Goal: Information Seeking & Learning: Learn about a topic

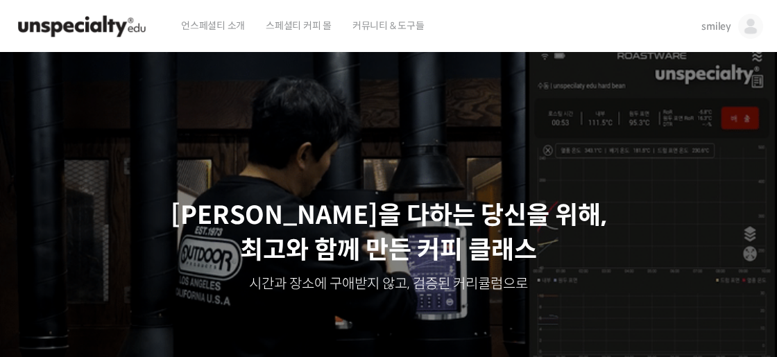
click at [532, 36] on div "언스페셜티 소개 스페셜티 커피 몰 커뮤니티 & 도구들" at bounding box center [429, 26] width 516 height 53
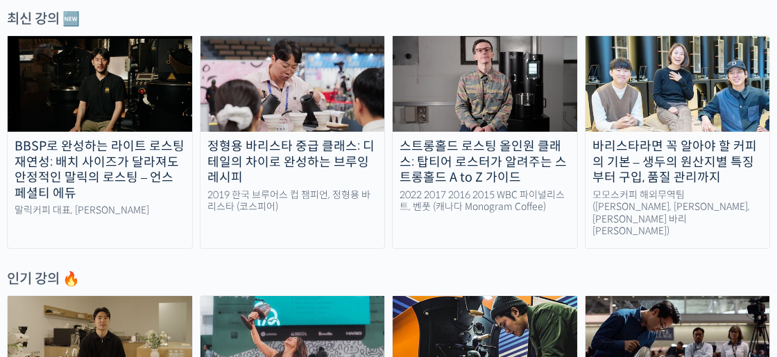
scroll to position [567, 0]
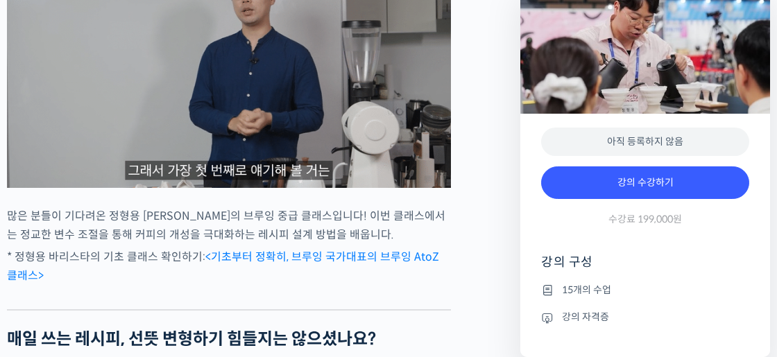
scroll to position [1199, 0]
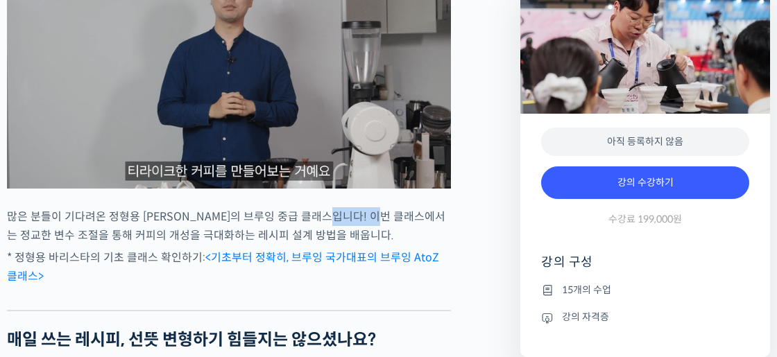
drag, startPoint x: 346, startPoint y: 269, endPoint x: 407, endPoint y: 267, distance: 61.8
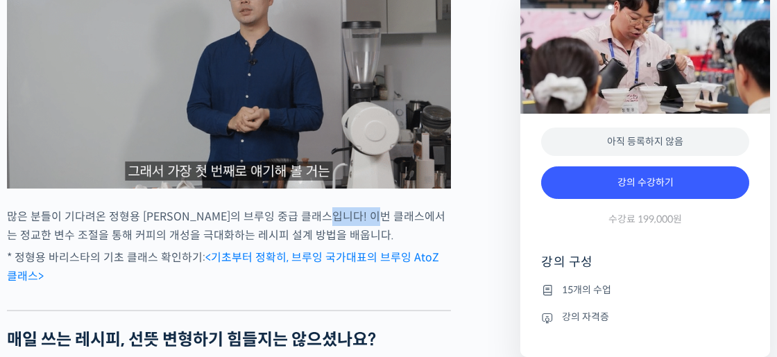
click at [407, 245] on p "많은 분들이 기다려온 정형용 바리스타의 브루잉 중급 클래스입니다! 이번 클래스에서는 정교한 변수 조절을 통해 커피의 개성을 극대화하는 레시피 …" at bounding box center [229, 226] width 444 height 37
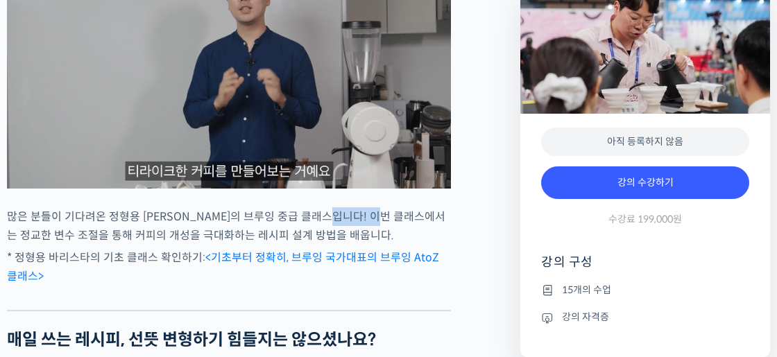
drag, startPoint x: 407, startPoint y: 267, endPoint x: 379, endPoint y: 287, distance: 34.9
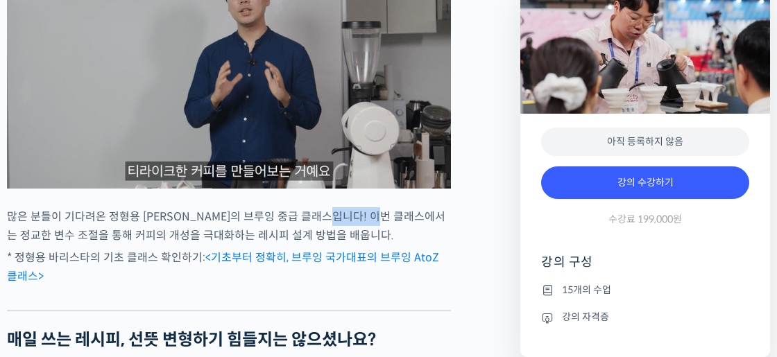
click at [407, 245] on p "많은 분들이 기다려온 정형용 바리스타의 브루잉 중급 클래스입니다! 이번 클래스에서는 정교한 변수 조절을 통해 커피의 개성을 극대화하는 레시피 …" at bounding box center [229, 226] width 444 height 37
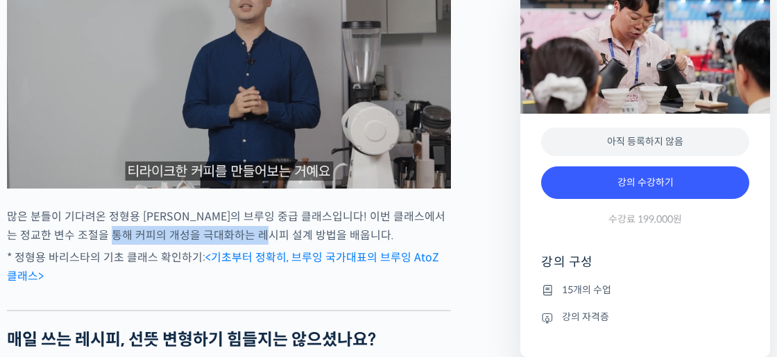
drag, startPoint x: 126, startPoint y: 287, endPoint x: 280, endPoint y: 287, distance: 153.4
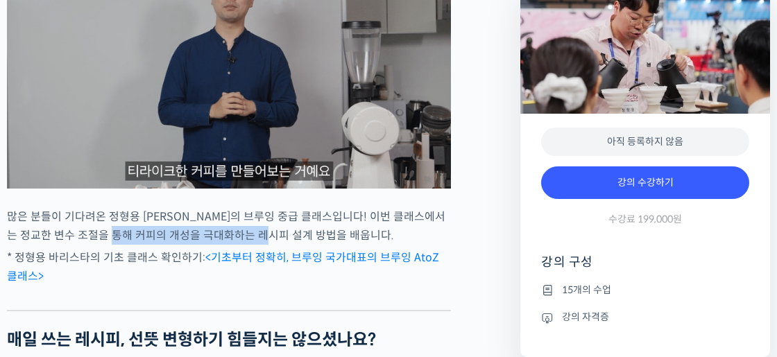
click at [280, 245] on p "많은 분들이 기다려온 정형용 바리스타의 브루잉 중급 클래스입니다! 이번 클래스에서는 정교한 변수 조절을 통해 커피의 개성을 극대화하는 레시피 …" at bounding box center [229, 226] width 444 height 37
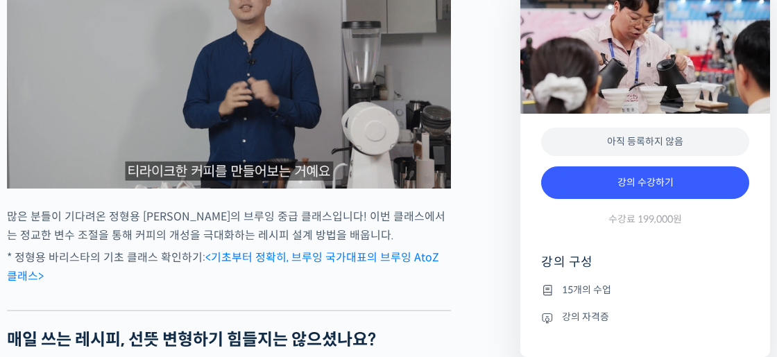
click at [280, 245] on p "많은 분들이 기다려온 정형용 바리스타의 브루잉 중급 클래스입니다! 이번 클래스에서는 정교한 변수 조절을 통해 커피의 개성을 극대화하는 레시피 …" at bounding box center [229, 226] width 444 height 37
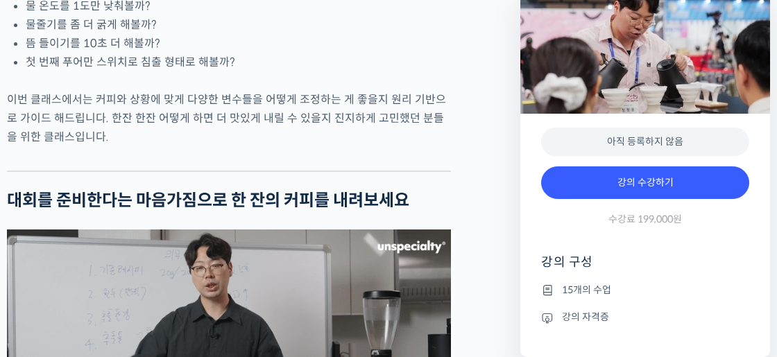
scroll to position [1848, 0]
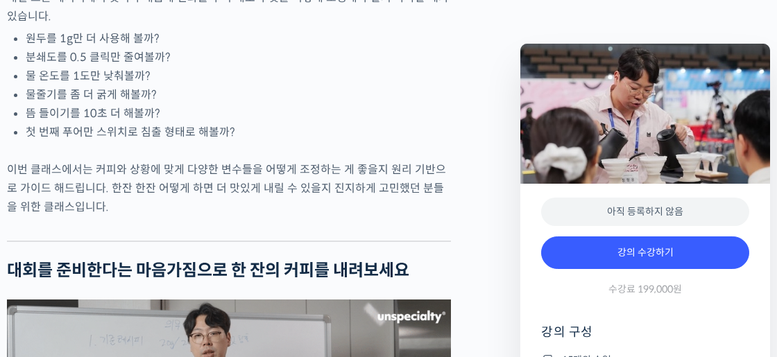
drag, startPoint x: 104, startPoint y: 88, endPoint x: 158, endPoint y: 90, distance: 54.2
click at [158, 48] on li "원두를 1g만 더 사용해 볼까?" at bounding box center [238, 38] width 425 height 19
drag, startPoint x: 78, startPoint y: 98, endPoint x: 178, endPoint y: 102, distance: 100.7
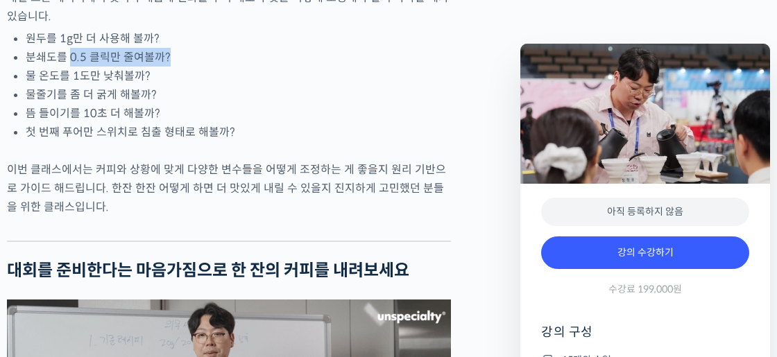
click at [178, 67] on li "분쇄도를 0.5 클릭만 줄여볼까?" at bounding box center [238, 57] width 425 height 19
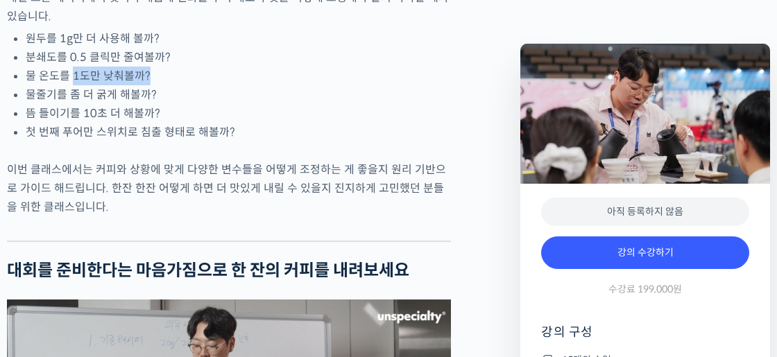
drag, startPoint x: 75, startPoint y: 125, endPoint x: 156, endPoint y: 125, distance: 81.2
click at [156, 85] on li "물 온도를 1도만 낮춰볼까?" at bounding box center [238, 76] width 425 height 19
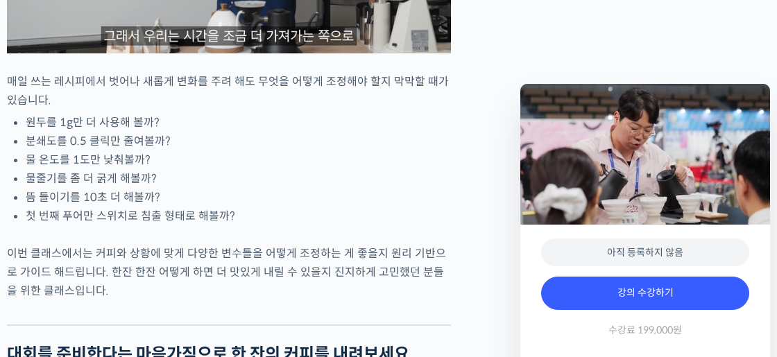
scroll to position [1584, 0]
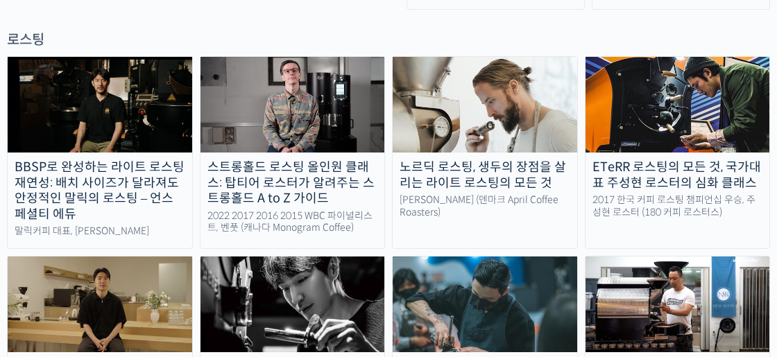
scroll to position [1347, 0]
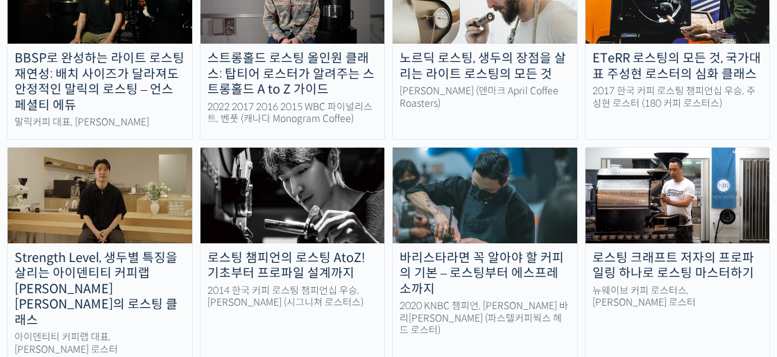
click at [514, 314] on div "BBSP로 완성하는 라이트 로스팅 재연성: 배치 사이즈가 달라져도 안정적인 말릭의 로스팅 – 언스페셜티 에듀 [PERSON_NAME] 대표, …" at bounding box center [388, 247] width 763 height 600
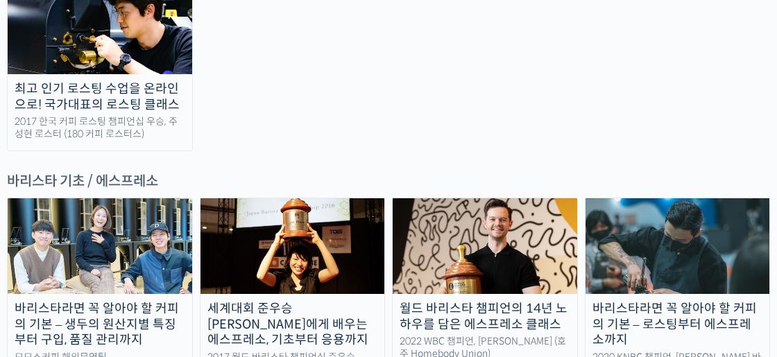
scroll to position [1775, 0]
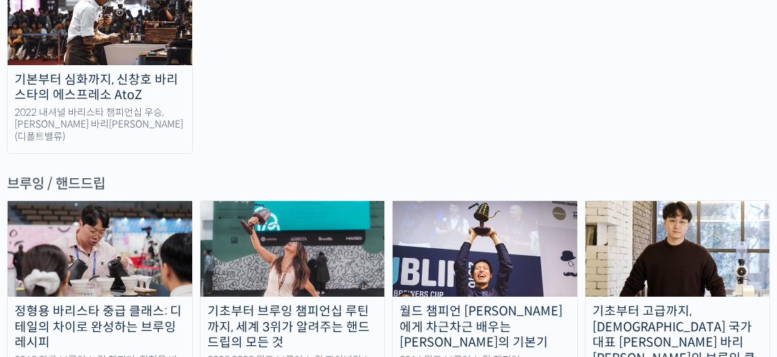
scroll to position [2192, 0]
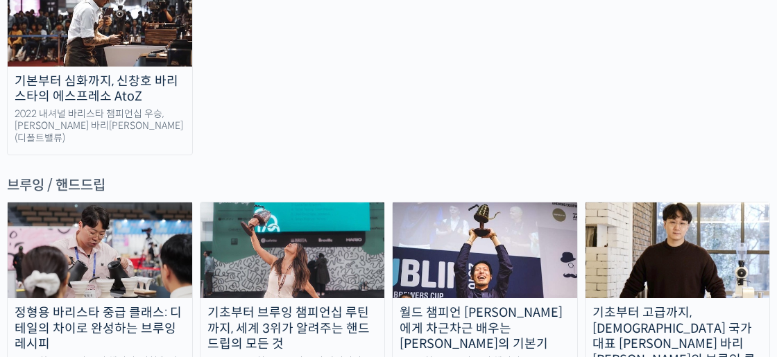
click at [694, 305] on div "기초부터 고급까지, 영국 국가대표 박상호 바리스타의 브루잉 클래스" at bounding box center [678, 344] width 185 height 78
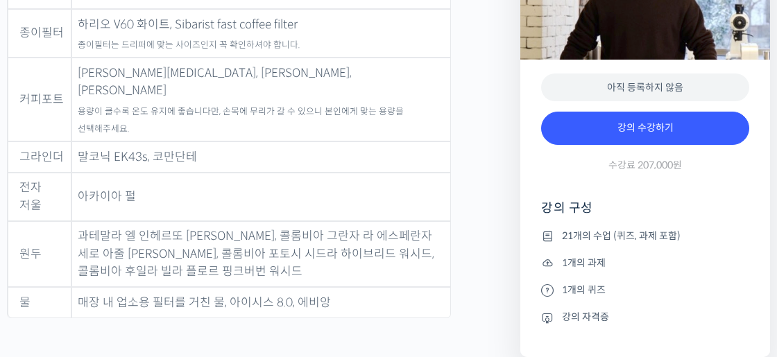
scroll to position [5711, 0]
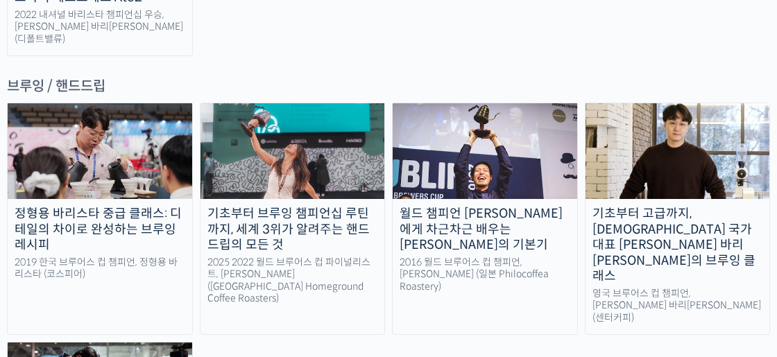
scroll to position [2292, 0]
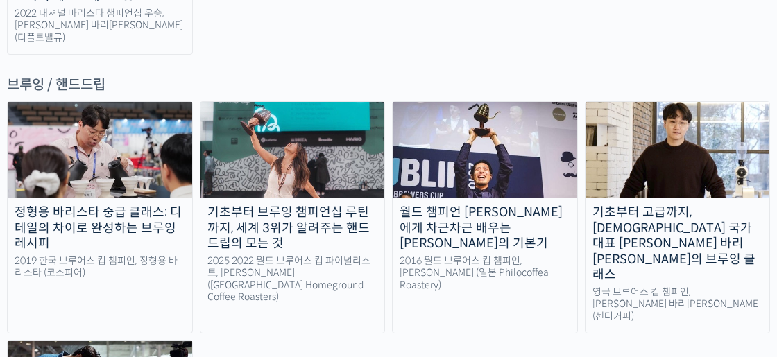
click at [280, 196] on div "정형용 바리스타 중급 클래스: 디테일의 차이로 완성하는 브루잉 레시피 2019 한국 브루어스 컵 챔피언, 정형용 바리스타 (코스피어) 기초부터…" at bounding box center [388, 307] width 763 height 413
click at [382, 250] on div "정형용 바리스타 중급 클래스: 디테일의 차이로 완성하는 브루잉 레시피 2019 한국 브루어스 컵 챔피언, 정형용 바리스타 (코스피어) 기초부터…" at bounding box center [388, 307] width 763 height 413
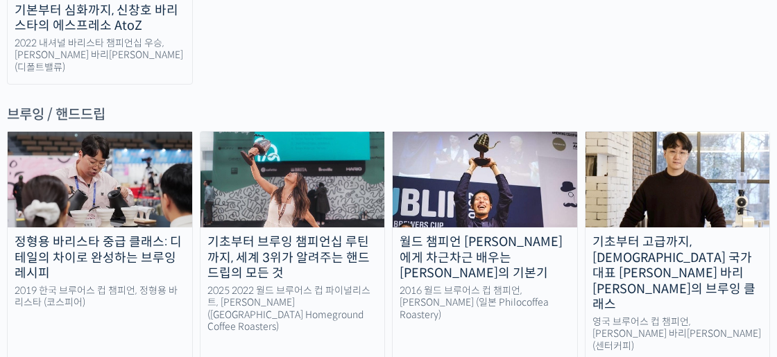
scroll to position [2191, 0]
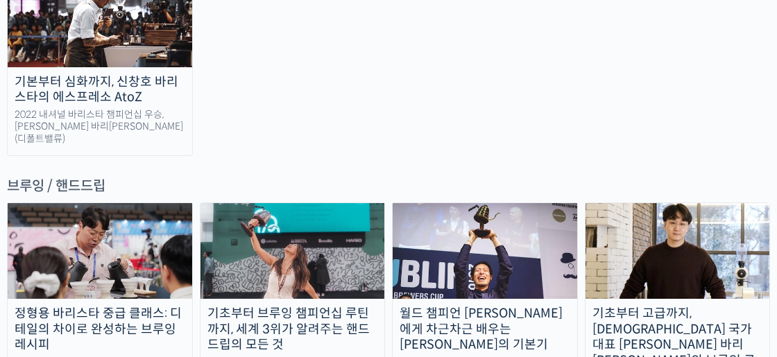
click at [396, 268] on link "월드 챔피언 테츠 카스야에게 차근차근 배우는 브루잉의 기본기 2016 월드 브루어스 컵 챔피언, 테츠 카스야 (일본 Philocoffea Ro…" at bounding box center [485, 319] width 186 height 233
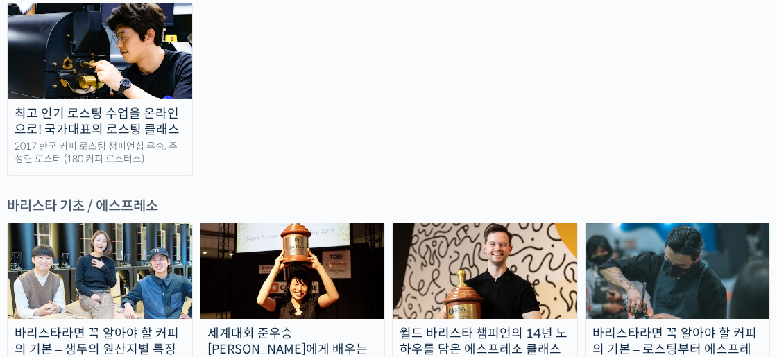
scroll to position [1725, 0]
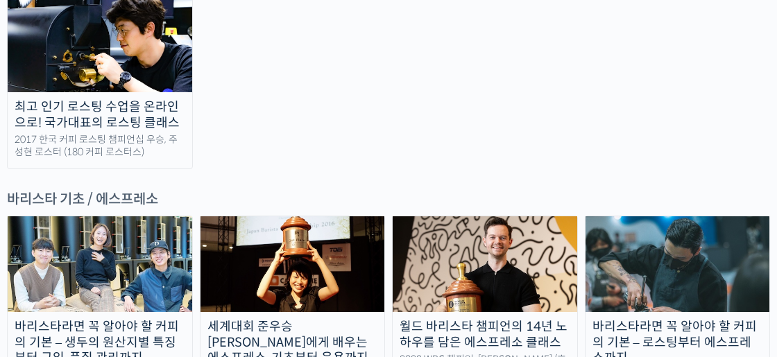
click at [183, 319] on div "바리스타라면 꼭 알아야 할 커피의 기본 – 생두의 원산지별 특징부터 구입, 품질 관리까지" at bounding box center [100, 342] width 185 height 47
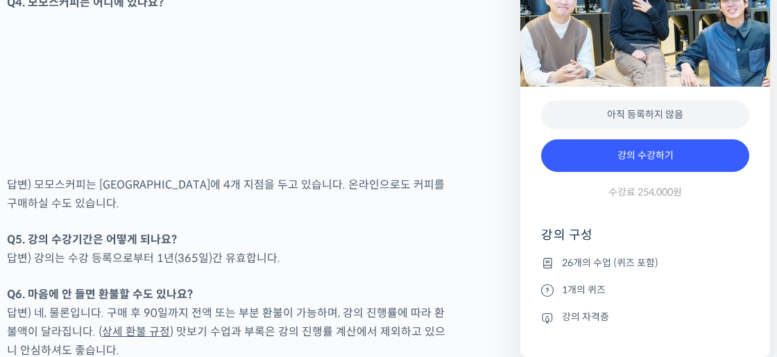
scroll to position [6370, 0]
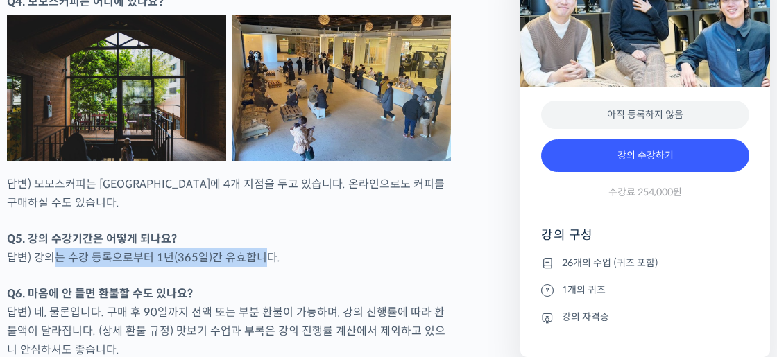
drag, startPoint x: 62, startPoint y: 235, endPoint x: 282, endPoint y: 237, distance: 220.0
click at [269, 236] on p "Q5. 강의 수강기간은 어떻게 되나요? 답변) 강의는 수강 등록으로부터 1년(365일)간 유효합니다." at bounding box center [229, 248] width 444 height 37
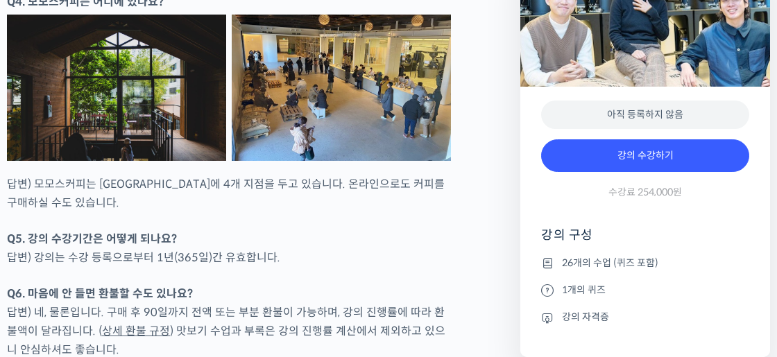
click at [282, 237] on p "Q5. 강의 수강기간은 어떻게 되나요? 답변) 강의는 수강 등록으로부터 1년(365일)간 유효합니다." at bounding box center [229, 248] width 444 height 37
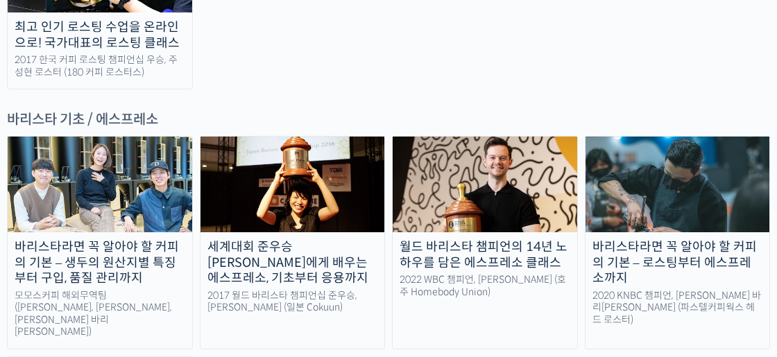
scroll to position [1851, 0]
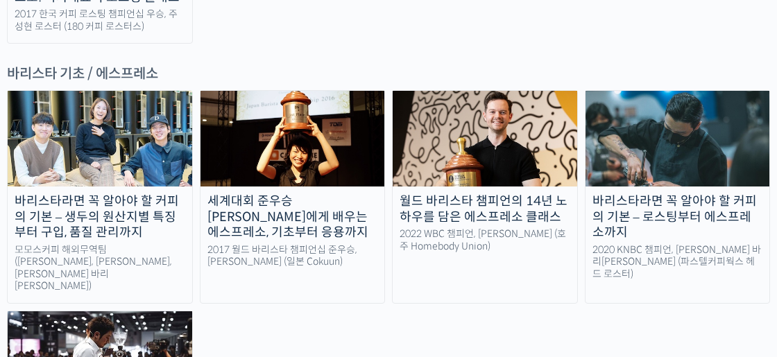
click at [167, 312] on img at bounding box center [100, 360] width 185 height 96
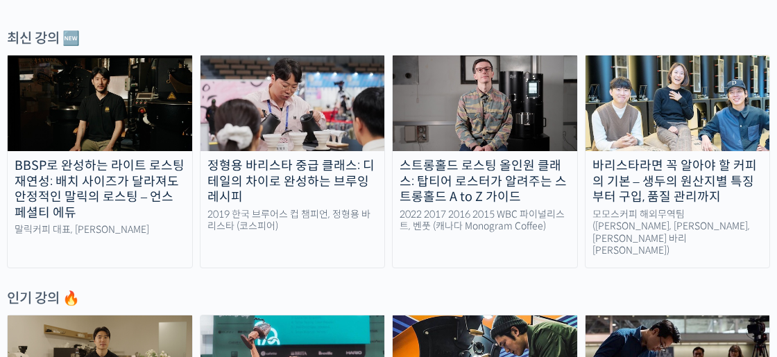
scroll to position [414, 0]
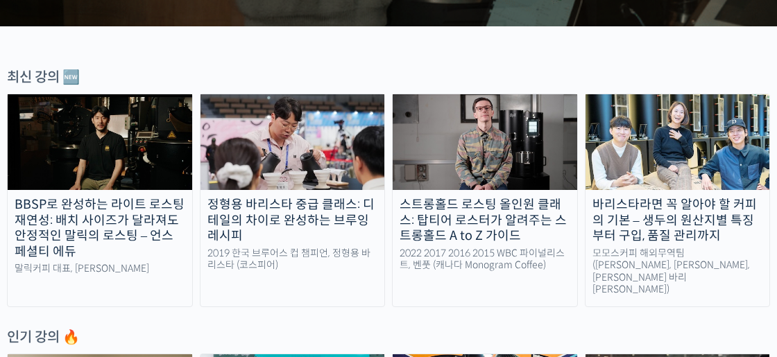
click at [294, 223] on div "정형용 바리스타 중급 클래스: 디테일의 차이로 완성하는 브루잉 레시피" at bounding box center [293, 220] width 185 height 47
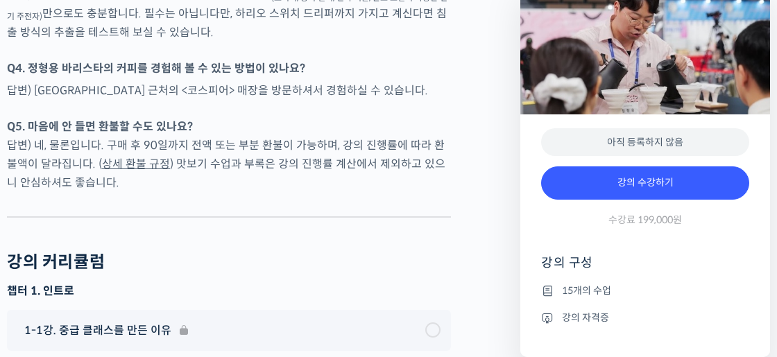
scroll to position [3799, 0]
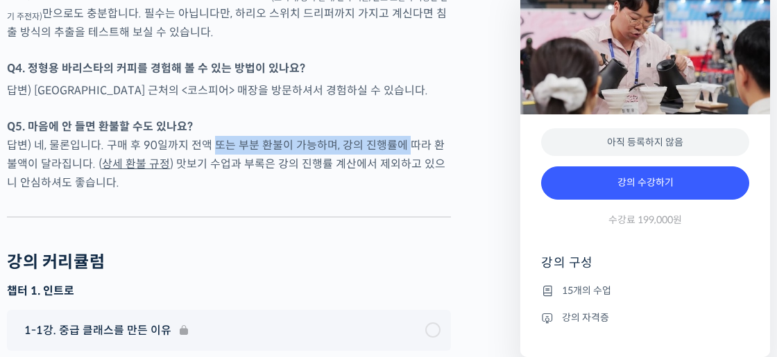
drag, startPoint x: 210, startPoint y: 160, endPoint x: 406, endPoint y: 162, distance: 196.4
click at [406, 162] on p "Q5. 마음에 안 들면 환불할 수도 있나요? 답변) 네, 물론입니다. 구매 후 90일까지 전액 또는 부분 환불이 가능하며, 강의 진행률에 따라…" at bounding box center [229, 154] width 444 height 75
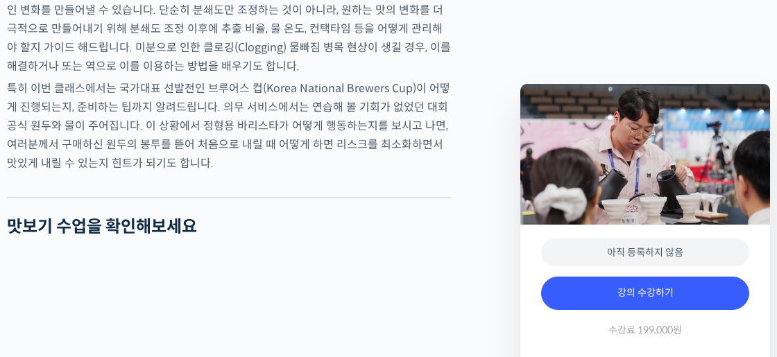
scroll to position [2199, 0]
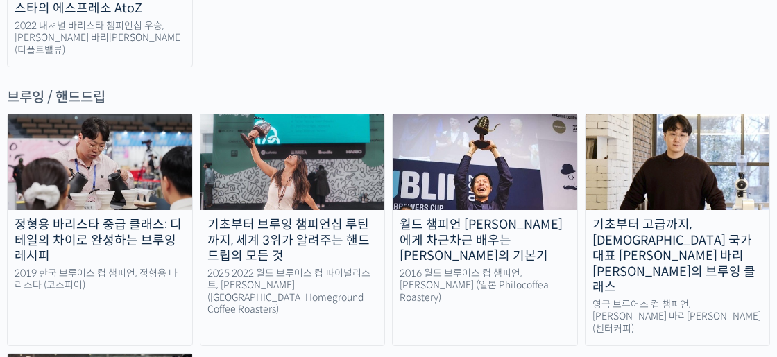
scroll to position [2281, 0]
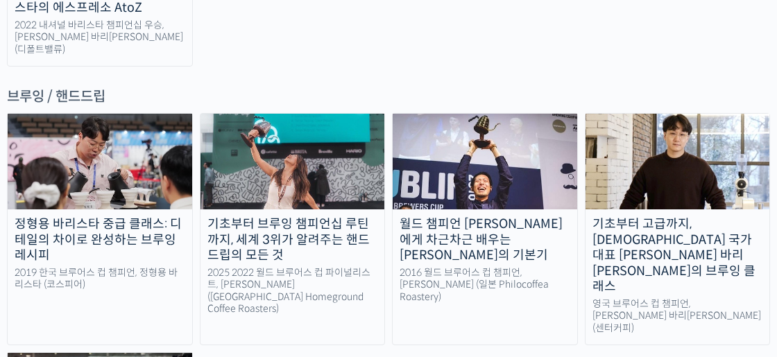
click at [651, 217] on div "기초부터 고급까지, [DEMOGRAPHIC_DATA] 국가대표 [PERSON_NAME] 바리[PERSON_NAME]의 브루잉 클래스" at bounding box center [678, 256] width 185 height 78
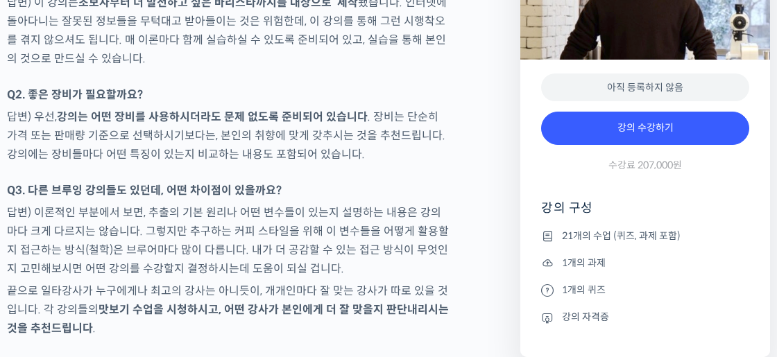
scroll to position [6140, 0]
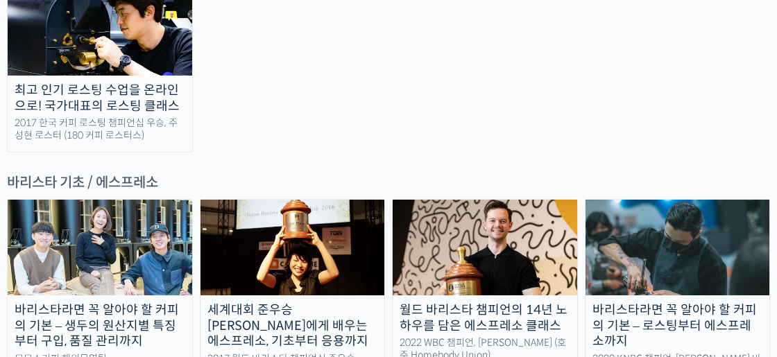
scroll to position [1714, 0]
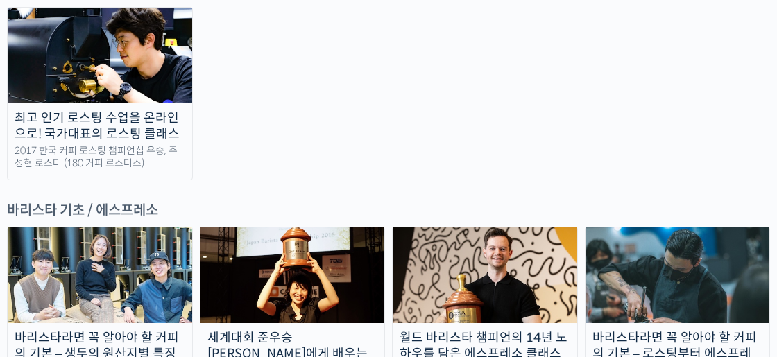
click at [138, 228] on img at bounding box center [100, 276] width 185 height 96
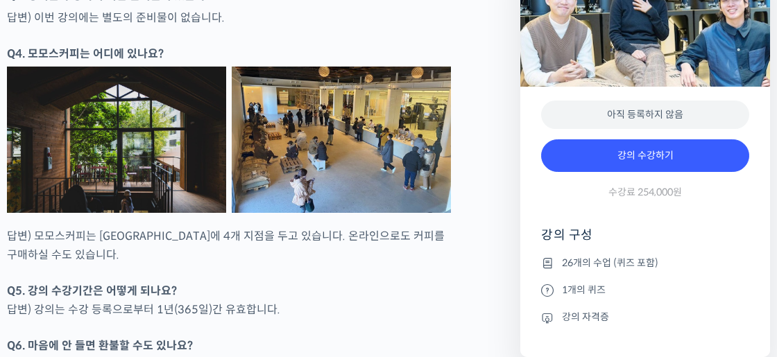
scroll to position [6321, 0]
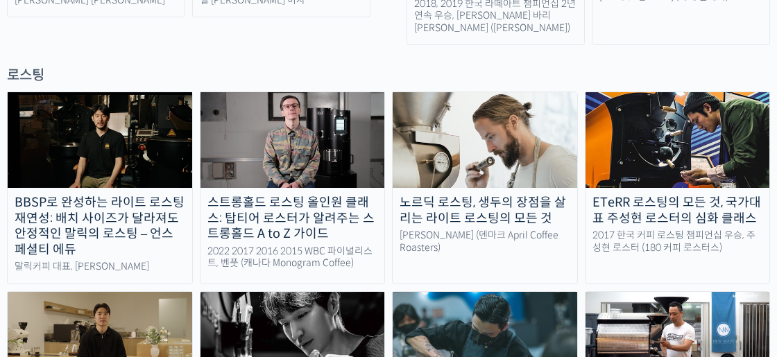
scroll to position [1202, 0]
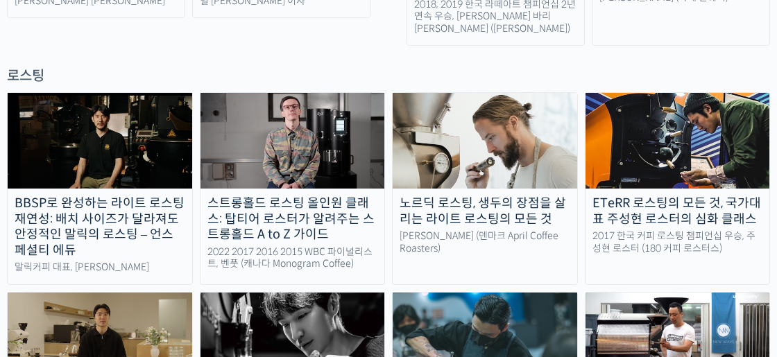
click at [735, 306] on img at bounding box center [678, 341] width 185 height 96
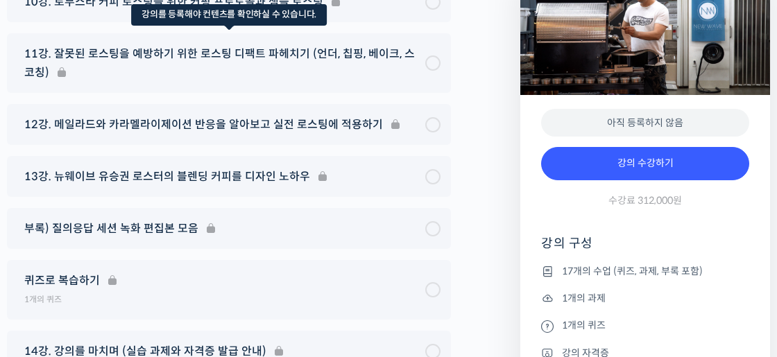
scroll to position [7893, 0]
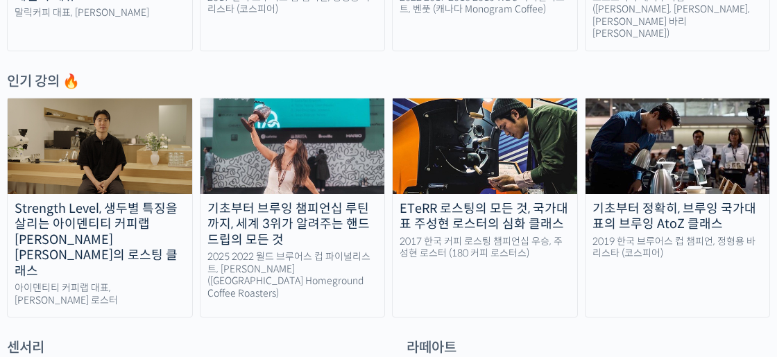
scroll to position [671, 0]
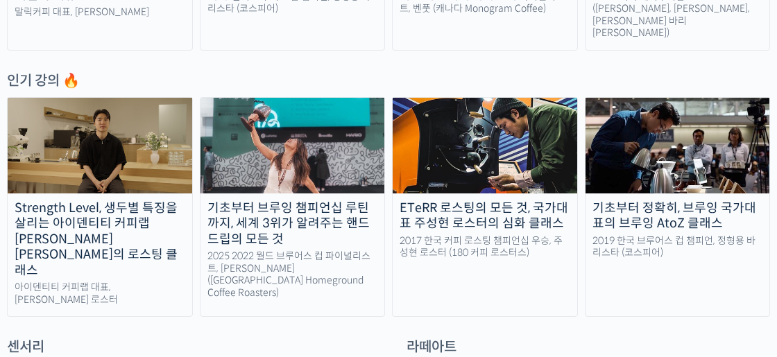
click at [629, 201] on div "기초부터 정확히, 브루잉 국가대표의 브루잉 AtoZ 클래스" at bounding box center [678, 216] width 185 height 31
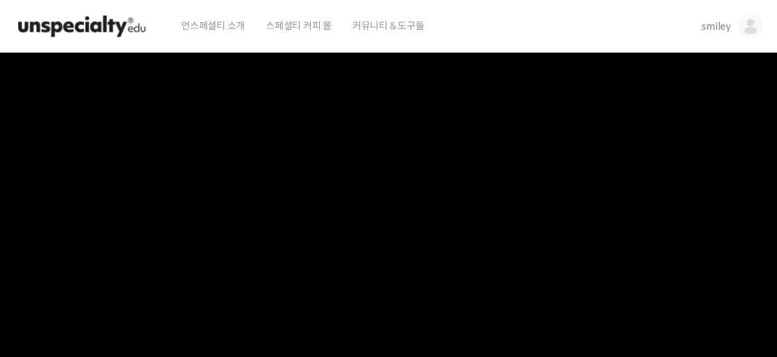
click at [725, 22] on span "smiley" at bounding box center [717, 26] width 30 height 12
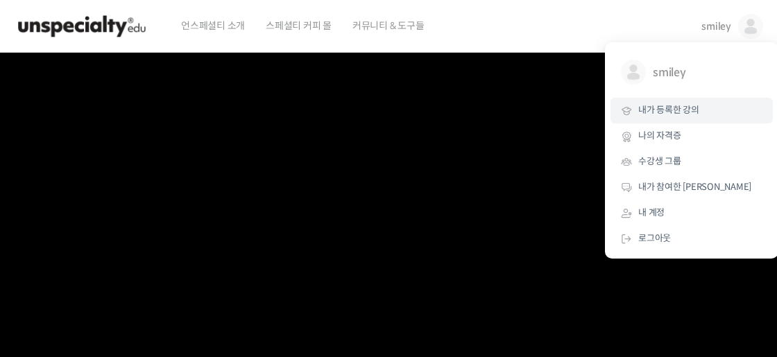
click at [667, 112] on span "내가 등록한 강의" at bounding box center [669, 110] width 61 height 12
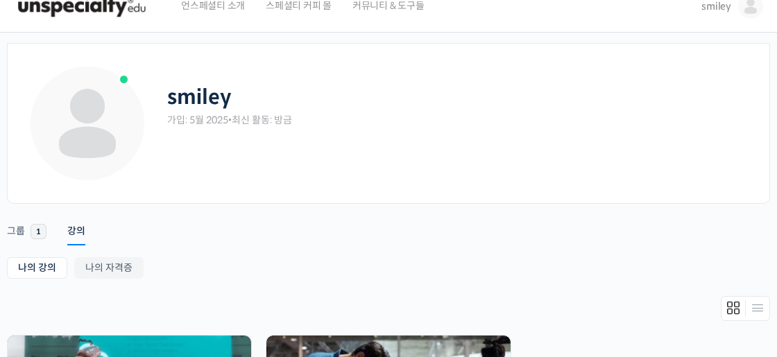
scroll to position [27, 0]
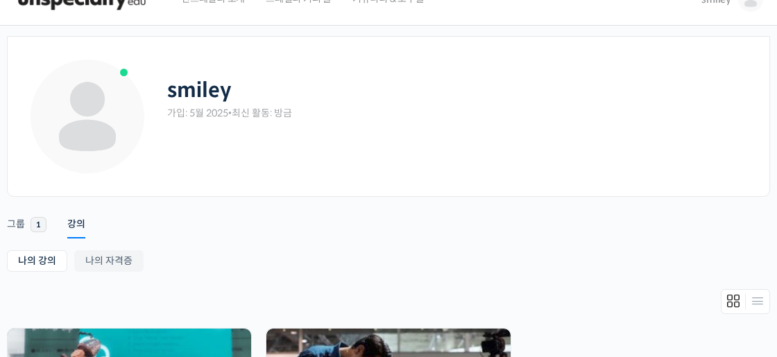
drag, startPoint x: 218, startPoint y: 113, endPoint x: 304, endPoint y: 112, distance: 86.1
click at [304, 112] on div "smiley 가입: 5월 2025 • 최신 활동: 방금" at bounding box center [458, 92] width 582 height 69
click at [273, 227] on ul "Account Notifications 그룹 1 강의" at bounding box center [388, 218] width 763 height 35
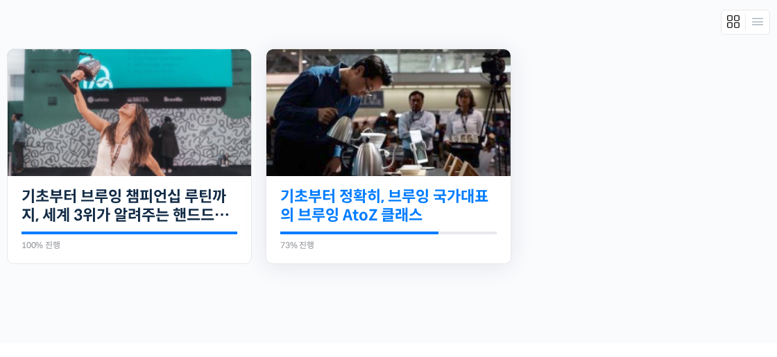
scroll to position [307, 0]
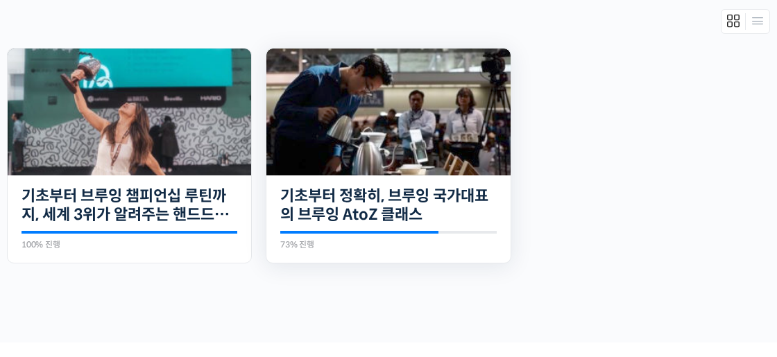
click at [398, 114] on img at bounding box center [389, 112] width 244 height 127
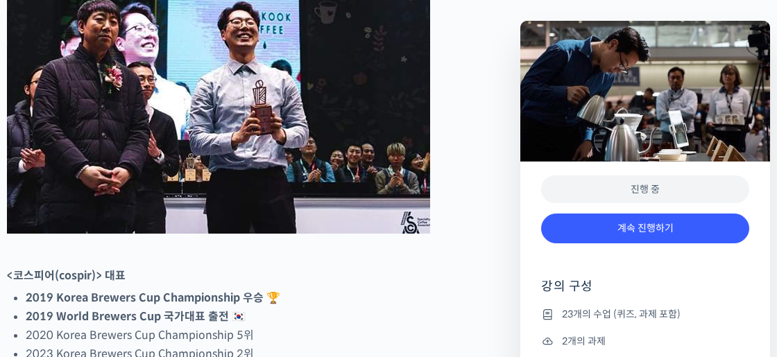
scroll to position [763, 0]
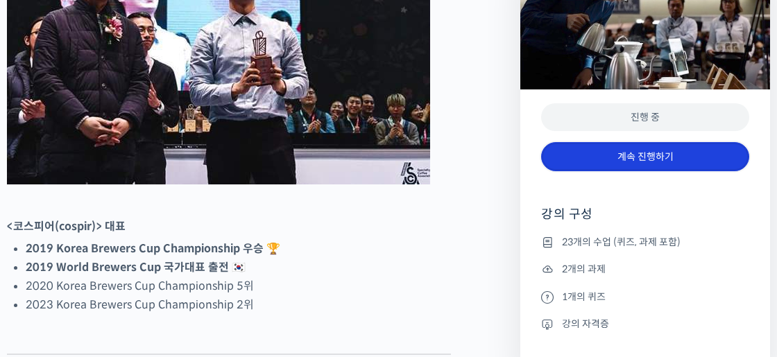
click at [617, 158] on link "계속 진행하기" at bounding box center [645, 157] width 208 height 30
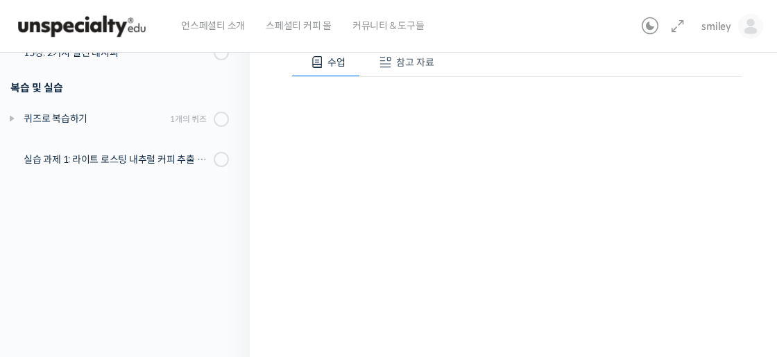
scroll to position [22, 0]
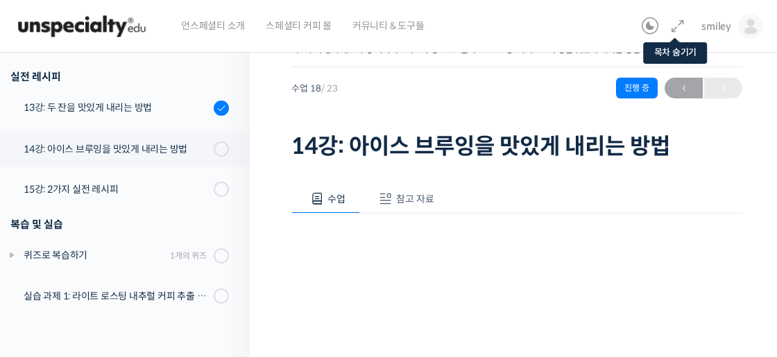
click at [679, 31] on icon at bounding box center [678, 26] width 17 height 17
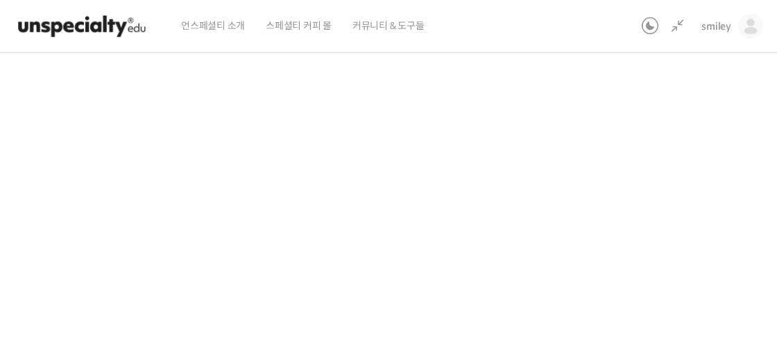
scroll to position [210, 0]
click at [639, 193] on div "기초부터 정확히, 브루잉 국가대표의 브루잉 AtoZ 클래스 14강: 아이스 브루잉을 맛있게 내리는 방법 진행 중 수업 18 / 23 진행 중 …" at bounding box center [309, 172] width 868 height 641
click at [3, 201] on div "기초부터 정확히, 브루잉 국가대표의 브루잉 AtoZ 클래스 14강: 아이스 브루잉을 맛있게 내리는 방법 진행 중 수업 18 / 23 진행 중 …" at bounding box center [309, 172] width 868 height 641
click at [25, 201] on div "기초부터 정확히, 브루잉 국가대표의 브루잉 AtoZ 클래스 14강: 아이스 브루잉을 맛있게 내리는 방법 진행 중 수업 18 / 23 진행 중 …" at bounding box center [309, 172] width 868 height 641
click at [710, 207] on div "기초부터 정확히, 브루잉 국가대표의 브루잉 AtoZ 클래스 14강: 아이스 브루잉을 맛있게 내리는 방법 진행 중 수업 18 / 23 진행 중 …" at bounding box center [309, 172] width 868 height 641
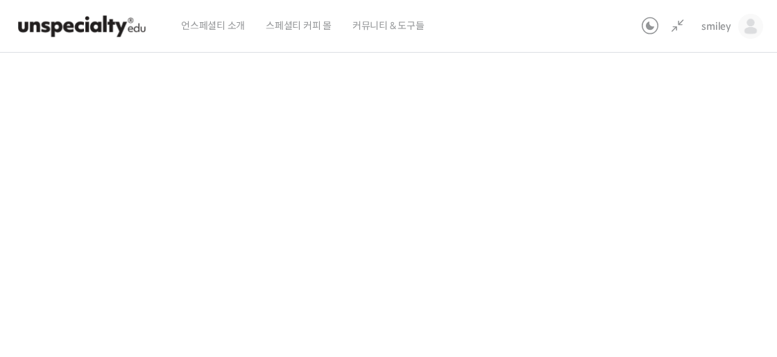
click at [661, 109] on div "기초부터 정확히, 브루잉 국가대표의 브루잉 AtoZ 클래스 14강: 아이스 브루잉을 맛있게 내리는 방법 진행 중 수업 18 / 23 진행 중 …" at bounding box center [309, 172] width 868 height 641
click at [661, 108] on div "기초부터 정확히, 브루잉 국가대표의 브루잉 AtoZ 클래스 14강: 아이스 브루잉을 맛있게 내리는 방법 진행 중 수업 18 / 23 진행 중 …" at bounding box center [309, 172] width 868 height 641
click at [661, 107] on div "기초부터 정확히, 브루잉 국가대표의 브루잉 AtoZ 클래스 14강: 아이스 브루잉을 맛있게 내리는 방법 진행 중 수업 18 / 23 진행 중 …" at bounding box center [309, 172] width 868 height 641
click at [652, 104] on div "기초부터 정확히, 브루잉 국가대표의 브루잉 AtoZ 클래스 14강: 아이스 브루잉을 맛있게 내리는 방법 진행 중 수업 18 / 23 진행 중 …" at bounding box center [309, 172] width 868 height 641
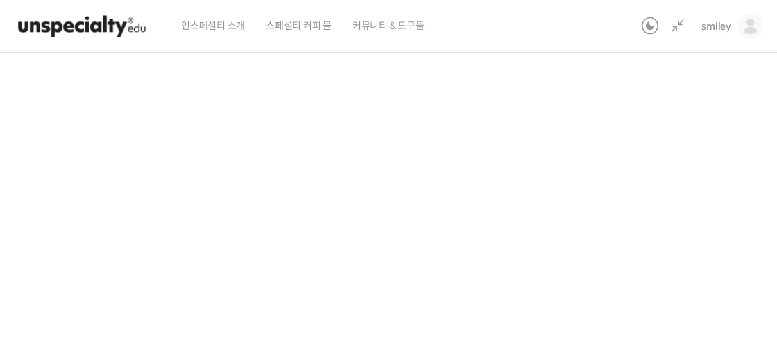
click at [652, 104] on div "기초부터 정확히, 브루잉 국가대표의 브루잉 AtoZ 클래스 14강: 아이스 브루잉을 맛있게 내리는 방법 진행 중 수업 18 / 23 진행 중 …" at bounding box center [309, 172] width 868 height 641
click at [658, 99] on div "기초부터 정확히, 브루잉 국가대표의 브루잉 AtoZ 클래스 14강: 아이스 브루잉을 맛있게 내리는 방법 진행 중 수업 18 / 23 진행 중 …" at bounding box center [309, 172] width 868 height 641
click at [684, 113] on div "기초부터 정확히, 브루잉 국가대표의 브루잉 AtoZ 클래스 14강: 아이스 브루잉을 맛있게 내리는 방법 진행 중 수업 18 / 23 진행 중 …" at bounding box center [309, 172] width 868 height 641
click at [698, 140] on div "기초부터 정확히, 브루잉 국가대표의 브루잉 AtoZ 클래스 14강: 아이스 브루잉을 맛있게 내리는 방법 진행 중 수업 18 / 23 진행 중 …" at bounding box center [309, 172] width 868 height 641
click at [693, 149] on div "기초부터 정확히, 브루잉 국가대표의 브루잉 AtoZ 클래스 14강: 아이스 브루잉을 맛있게 내리는 방법 진행 중 수업 18 / 23 진행 중 …" at bounding box center [309, 172] width 868 height 641
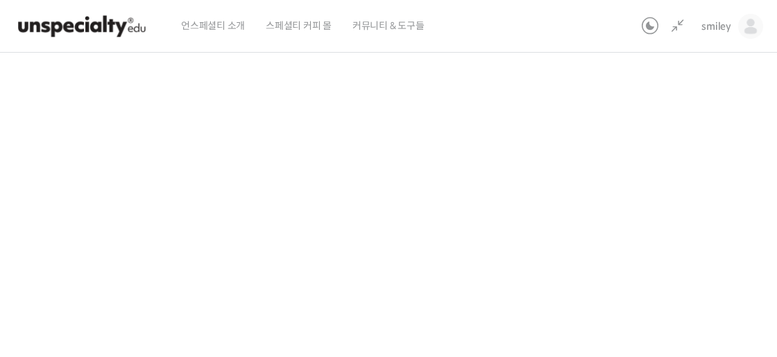
click at [625, 172] on div "기초부터 정확히, 브루잉 국가대표의 브루잉 AtoZ 클래스 14강: 아이스 브루잉을 맛있게 내리는 방법 진행 중 수업 18 / 23 진행 중 …" at bounding box center [309, 172] width 868 height 641
click at [625, 171] on div "기초부터 정확히, 브루잉 국가대표의 브루잉 AtoZ 클래스 14강: 아이스 브루잉을 맛있게 내리는 방법 진행 중 수업 18 / 23 진행 중 …" at bounding box center [309, 172] width 868 height 641
click at [657, 245] on div "기초부터 정확히, 브루잉 국가대표의 브루잉 AtoZ 클래스 14강: 아이스 브루잉을 맛있게 내리는 방법 진행 중 수업 18 / 23 진행 중 …" at bounding box center [309, 172] width 868 height 641
click at [646, 262] on div "기초부터 정확히, 브루잉 국가대표의 브루잉 AtoZ 클래스 14강: 아이스 브루잉을 맛있게 내리는 방법 진행 중 수업 18 / 23 진행 중 …" at bounding box center [309, 172] width 868 height 641
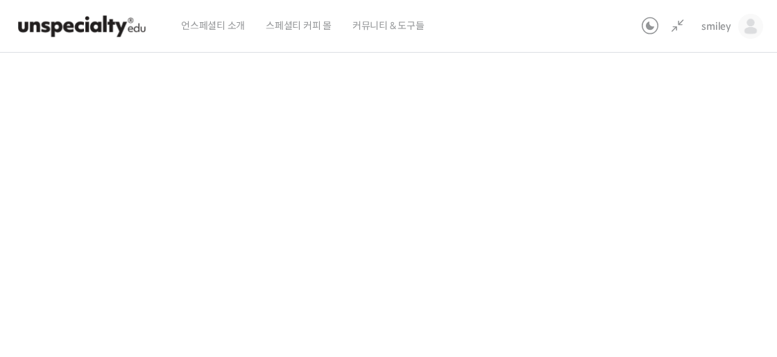
click at [653, 239] on div "기초부터 정확히, 브루잉 국가대표의 브루잉 AtoZ 클래스 14강: 아이스 브루잉을 맛있게 내리는 방법 진행 중 수업 18 / 23 진행 중 …" at bounding box center [309, 172] width 868 height 641
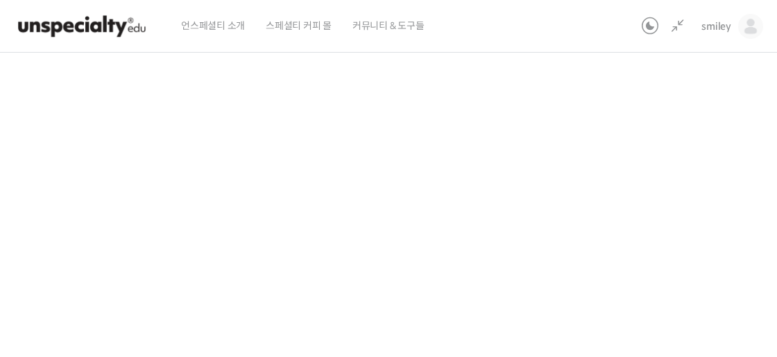
click at [653, 239] on div "기초부터 정확히, 브루잉 국가대표의 브루잉 AtoZ 클래스 14강: 아이스 브루잉을 맛있게 내리는 방법 진행 중 수업 18 / 23 진행 중 …" at bounding box center [309, 172] width 868 height 641
click at [653, 228] on div "기초부터 정확히, 브루잉 국가대표의 브루잉 AtoZ 클래스 14강: 아이스 브루잉을 맛있게 내리는 방법 진행 중 수업 18 / 23 진행 중 …" at bounding box center [309, 172] width 868 height 641
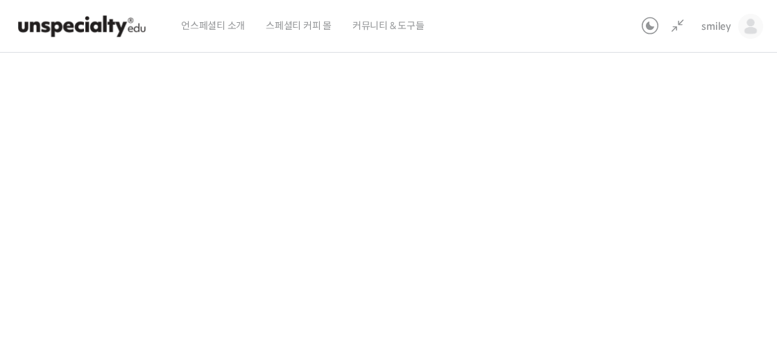
click at [677, 257] on div "기초부터 정확히, 브루잉 국가대표의 브루잉 AtoZ 클래스 14강: 아이스 브루잉을 맛있게 내리는 방법 진행 중 수업 18 / 23 진행 중 …" at bounding box center [309, 172] width 868 height 641
click at [676, 260] on div "기초부터 정확히, 브루잉 국가대표의 브루잉 AtoZ 클래스 14강: 아이스 브루잉을 맛있게 내리는 방법 진행 중 수업 18 / 23 진행 중 …" at bounding box center [309, 172] width 868 height 641
click at [661, 249] on div "기초부터 정확히, 브루잉 국가대표의 브루잉 AtoZ 클래스 14강: 아이스 브루잉을 맛있게 내리는 방법 진행 중 수업 18 / 23 진행 중 …" at bounding box center [309, 172] width 868 height 641
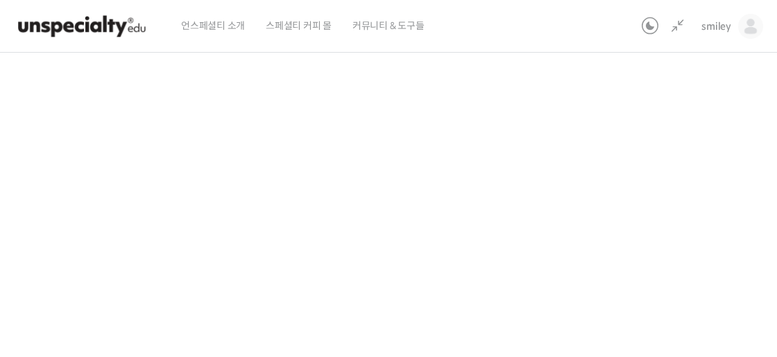
click at [659, 251] on div "기초부터 정확히, 브루잉 국가대표의 브루잉 AtoZ 클래스 14강: 아이스 브루잉을 맛있게 내리는 방법 진행 중 수업 18 / 23 진행 중 …" at bounding box center [309, 172] width 868 height 641
click at [707, 271] on div "기초부터 정확히, 브루잉 국가대표의 브루잉 AtoZ 클래스 14강: 아이스 브루잉을 맛있게 내리는 방법 진행 중 수업 18 / 23 진행 중 …" at bounding box center [309, 172] width 868 height 641
click at [700, 269] on div "기초부터 정확히, 브루잉 국가대표의 브루잉 AtoZ 클래스 14강: 아이스 브루잉을 맛있게 내리는 방법 진행 중 수업 18 / 23 진행 중 …" at bounding box center [309, 172] width 868 height 641
click at [693, 269] on div "기초부터 정확히, 브루잉 국가대표의 브루잉 AtoZ 클래스 14강: 아이스 브루잉을 맛있게 내리는 방법 진행 중 수업 18 / 23 진행 중 …" at bounding box center [309, 172] width 868 height 641
click at [643, 219] on div "기초부터 정확히, 브루잉 국가대표의 브루잉 AtoZ 클래스 14강: 아이스 브루잉을 맛있게 내리는 방법 진행 중 수업 18 / 23 진행 중 …" at bounding box center [309, 172] width 868 height 641
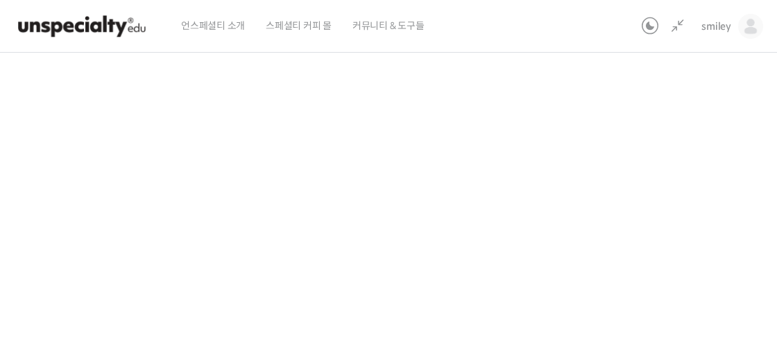
click at [631, 203] on div "기초부터 정확히, 브루잉 국가대표의 브루잉 AtoZ 클래스 14강: 아이스 브루잉을 맛있게 내리는 방법 진행 중 수업 18 / 23 진행 중 …" at bounding box center [309, 172] width 868 height 641
click at [679, 243] on div "기초부터 정확히, 브루잉 국가대표의 브루잉 AtoZ 클래스 14강: 아이스 브루잉을 맛있게 내리는 방법 진행 중 수업 18 / 23 진행 중 …" at bounding box center [309, 172] width 868 height 641
click at [673, 236] on div "기초부터 정확히, 브루잉 국가대표의 브루잉 AtoZ 클래스 14강: 아이스 브루잉을 맛있게 내리는 방법 진행 중 수업 18 / 23 진행 중 …" at bounding box center [309, 172] width 868 height 641
click at [672, 236] on div "기초부터 정확히, 브루잉 국가대표의 브루잉 AtoZ 클래스 14강: 아이스 브루잉을 맛있게 내리는 방법 진행 중 수업 18 / 23 진행 중 …" at bounding box center [309, 172] width 868 height 641
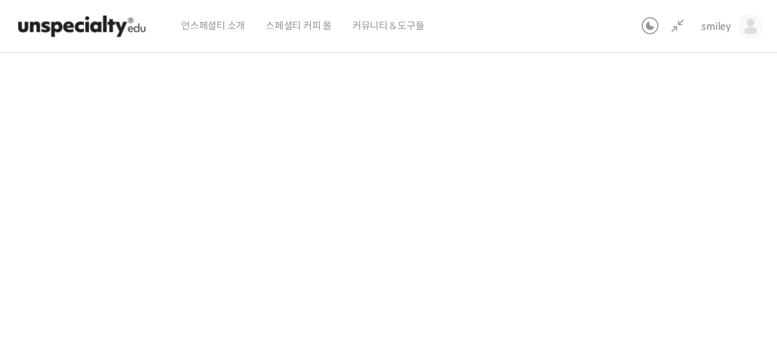
click at [645, 204] on div "기초부터 정확히, 브루잉 국가대표의 브루잉 AtoZ 클래스 14강: 아이스 브루잉을 맛있게 내리는 방법 진행 중 수업 18 / 23 진행 중 …" at bounding box center [309, 172] width 868 height 641
click at [702, 234] on div "기초부터 정확히, 브루잉 국가대표의 브루잉 AtoZ 클래스 14강: 아이스 브루잉을 맛있게 내리는 방법 진행 중 수업 18 / 23 진행 중 …" at bounding box center [309, 172] width 868 height 641
drag, startPoint x: 439, startPoint y: 215, endPoint x: 619, endPoint y: 231, distance: 180.5
click at [619, 231] on div "기초부터 정확히, 브루잉 국가대표의 브루잉 AtoZ 클래스 14강: 아이스 브루잉을 맛있게 내리는 방법 진행 중 수업 18 / 23 진행 중 …" at bounding box center [309, 172] width 868 height 641
click at [648, 226] on div "기초부터 정확히, 브루잉 국가대표의 브루잉 AtoZ 클래스 14강: 아이스 브루잉을 맛있게 내리는 방법 진행 중 수업 18 / 23 진행 중 …" at bounding box center [309, 172] width 868 height 641
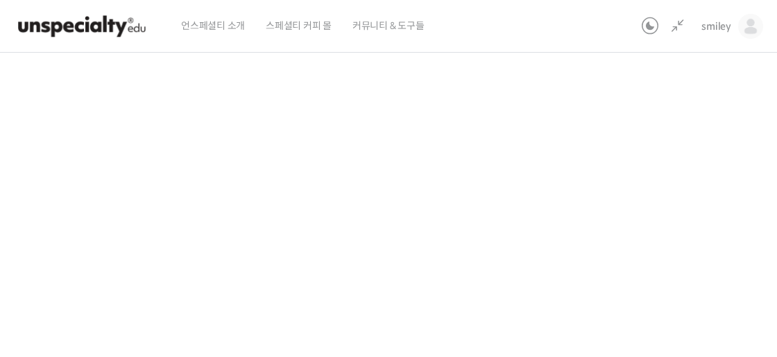
click at [648, 226] on div "기초부터 정확히, 브루잉 국가대표의 브루잉 AtoZ 클래스 14강: 아이스 브루잉을 맛있게 내리는 방법 진행 중 수업 18 / 23 진행 중 …" at bounding box center [309, 172] width 868 height 641
click at [650, 235] on div "기초부터 정확히, 브루잉 국가대표의 브루잉 AtoZ 클래스 14강: 아이스 브루잉을 맛있게 내리는 방법 진행 중 수업 18 / 23 진행 중 …" at bounding box center [309, 172] width 868 height 641
click at [699, 235] on div "기초부터 정확히, 브루잉 국가대표의 브루잉 AtoZ 클래스 14강: 아이스 브루잉을 맛있게 내리는 방법 진행 중 수업 18 / 23 진행 중 …" at bounding box center [309, 172] width 868 height 641
click at [661, 269] on div "기초부터 정확히, 브루잉 국가대표의 브루잉 AtoZ 클래스 14강: 아이스 브루잉을 맛있게 내리는 방법 진행 중 수업 18 / 23 진행 중 …" at bounding box center [309, 172] width 868 height 641
click at [659, 260] on div "기초부터 정확히, 브루잉 국가대표의 브루잉 AtoZ 클래스 14강: 아이스 브루잉을 맛있게 내리는 방법 진행 중 수업 18 / 23 진행 중 …" at bounding box center [309, 172] width 868 height 641
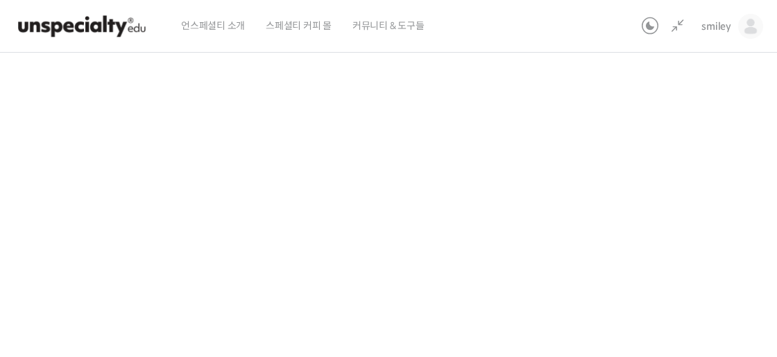
click at [659, 260] on div "기초부터 정확히, 브루잉 국가대표의 브루잉 AtoZ 클래스 14강: 아이스 브루잉을 맛있게 내리는 방법 진행 중 수업 18 / 23 진행 중 …" at bounding box center [309, 172] width 868 height 641
click at [684, 220] on div "기초부터 정확히, 브루잉 국가대표의 브루잉 AtoZ 클래스 14강: 아이스 브루잉을 맛있게 내리는 방법 진행 중 수업 18 / 23 진행 중 …" at bounding box center [309, 172] width 868 height 641
click at [614, 191] on div "기초부터 정확히, 브루잉 국가대표의 브루잉 AtoZ 클래스 14강: 아이스 브루잉을 맛있게 내리는 방법 진행 중 수업 18 / 23 진행 중 …" at bounding box center [309, 172] width 868 height 641
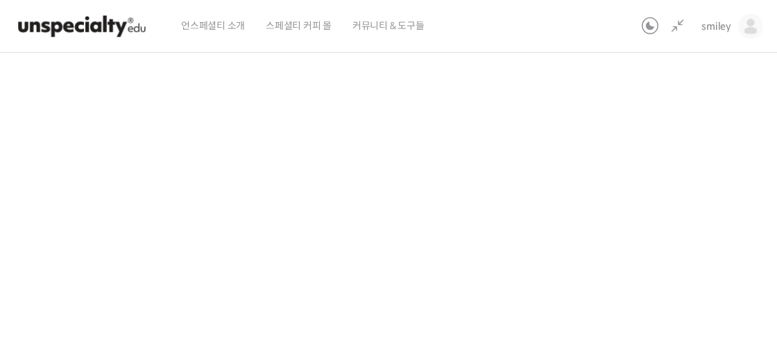
scroll to position [913, 0]
click at [657, 208] on div "기초부터 정확히, 브루잉 국가대표의 브루잉 AtoZ 클래스 14강: 아이스 브루잉을 맛있게 내리는 방법 진행 중 수업 18 / 23 진행 중 …" at bounding box center [309, 170] width 868 height 641
click at [680, 38] on div "smiley smiley @joflora211748480671 내가 등록한 강의 나의 자격증 수강생 그룹 내가 참여한 게시글 내 계정 로그아웃" at bounding box center [699, 26] width 127 height 53
click at [679, 35] on div "smiley smiley @joflora211748480671 내가 등록한 강의 나의 자격증 수강생 그룹 내가 참여한 게시글 내 계정 로그아웃" at bounding box center [699, 26] width 127 height 53
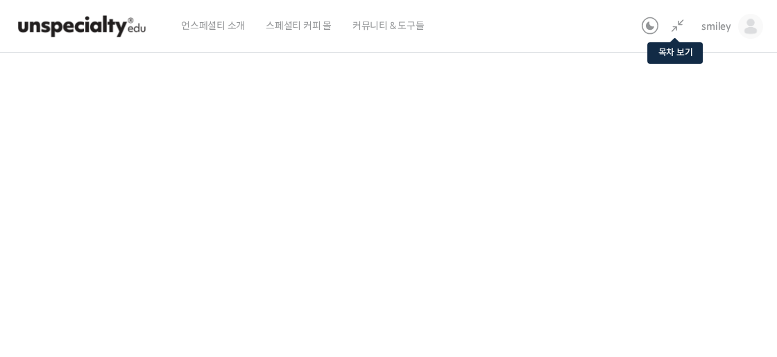
click at [678, 31] on link at bounding box center [675, 26] width 22 height 17
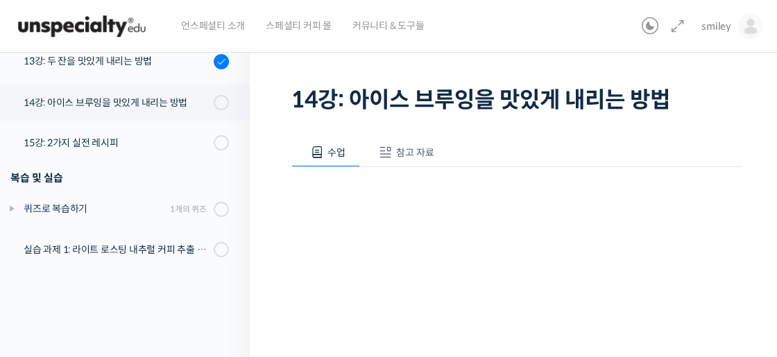
scroll to position [96, 0]
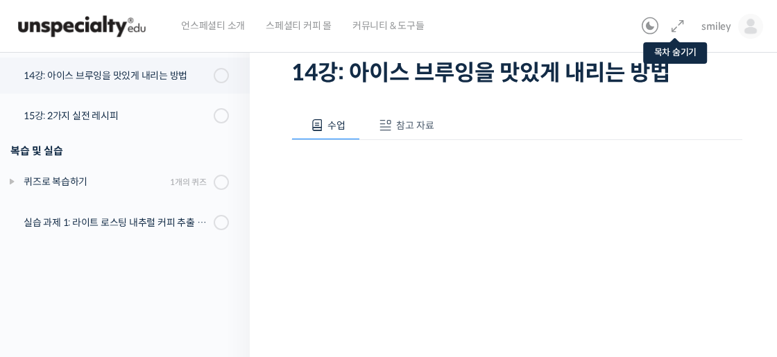
click at [676, 27] on icon at bounding box center [678, 26] width 17 height 17
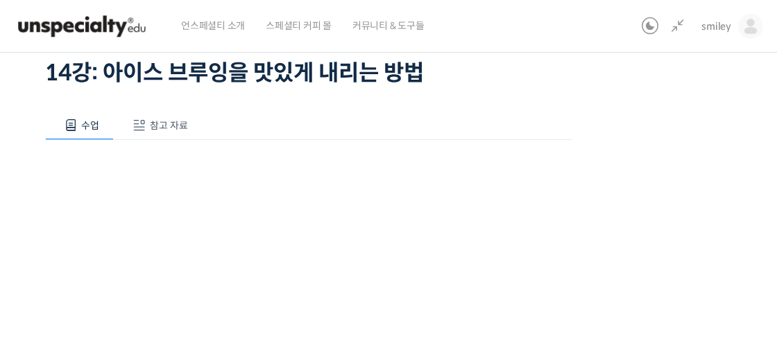
click at [711, 174] on div "기초부터 정확히, 브루잉 국가대표의 브루잉 AtoZ 클래스 14강: 아이스 브루잉을 맛있게 내리는 방법 진행 중 수업 18 / 23 진행 중 …" at bounding box center [309, 287] width 868 height 641
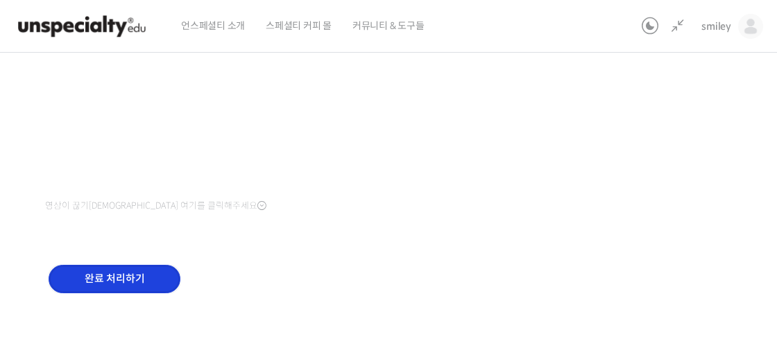
click at [115, 286] on input "완료 처리하기" at bounding box center [115, 279] width 132 height 28
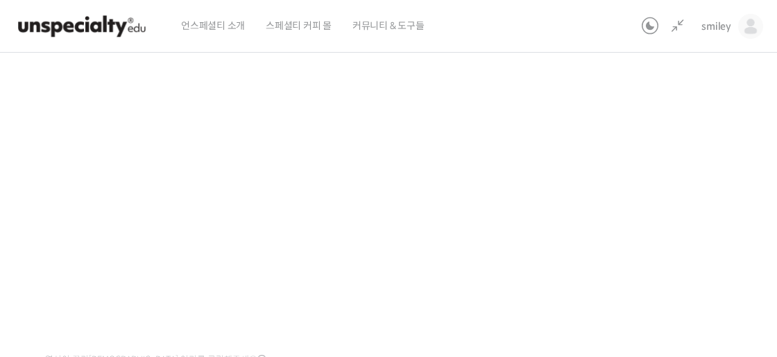
scroll to position [216, 0]
click at [612, 244] on div "기초부터 정확히, 브루잉 국가대표의 브루잉 AtoZ 클래스 15강: 2가지 실전 레시피 진행 중 수업 19 / 23 진행 중 ← 이전 15강:…" at bounding box center [309, 167] width 868 height 641
click at [161, 82] on span "참고 자료" at bounding box center [169, 78] width 38 height 12
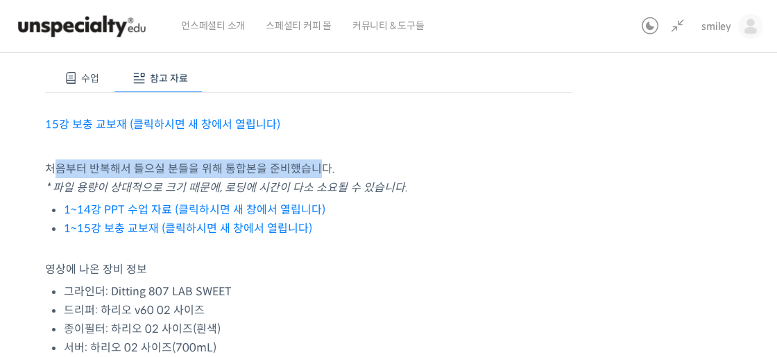
drag, startPoint x: 55, startPoint y: 164, endPoint x: 317, endPoint y: 174, distance: 262.5
click at [317, 174] on p "처음부터 반복해서 들으실 분들을 위해 통합본을 준비했습니다. * 파일 용량이 상대적으로 크기 때문에, 로딩에 시간이 다소 소요될 수 있습니다." at bounding box center [308, 178] width 527 height 37
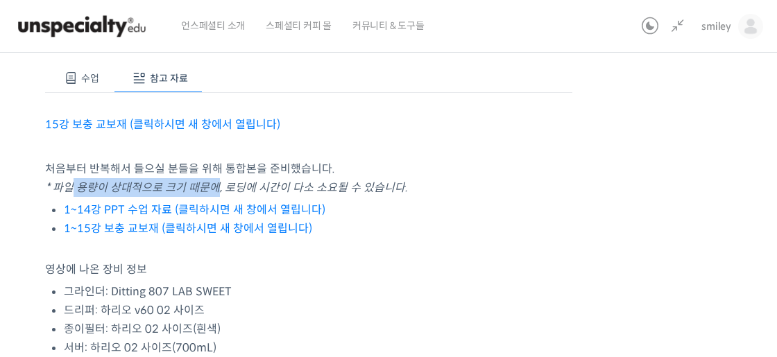
drag, startPoint x: 74, startPoint y: 190, endPoint x: 214, endPoint y: 192, distance: 139.5
click at [214, 192] on em "* 파일 용량이 상대적으로 크기 때문에, 로딩에 시간이 다소 소요될 수 있습니다." at bounding box center [226, 187] width 363 height 15
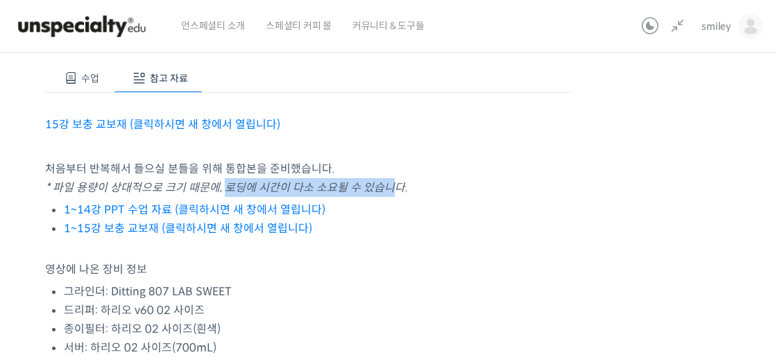
drag, startPoint x: 225, startPoint y: 190, endPoint x: 384, endPoint y: 189, distance: 158.9
click at [384, 189] on em "* 파일 용량이 상대적으로 크기 때문에, 로딩에 시간이 다소 소요될 수 있습니다." at bounding box center [226, 187] width 363 height 15
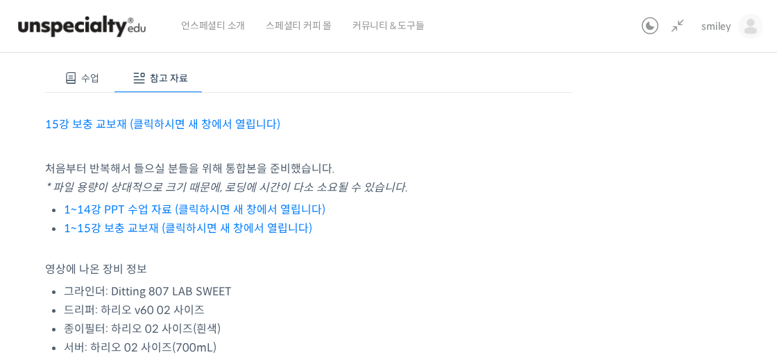
click at [382, 189] on em "* 파일 용량이 상대적으로 크기 때문에, 로딩에 시간이 다소 소요될 수 있습니다." at bounding box center [226, 187] width 363 height 15
drag, startPoint x: 57, startPoint y: 185, endPoint x: 150, endPoint y: 185, distance: 93.0
click at [150, 185] on em "* 파일 용량이 상대적으로 크기 때문에, 로딩에 시간이 다소 소요될 수 있습니다." at bounding box center [226, 187] width 363 height 15
click at [245, 182] on em "* 파일 용량이 상대적으로 크기 때문에, 로딩에 시간이 다소 소요될 수 있습니다." at bounding box center [226, 187] width 363 height 15
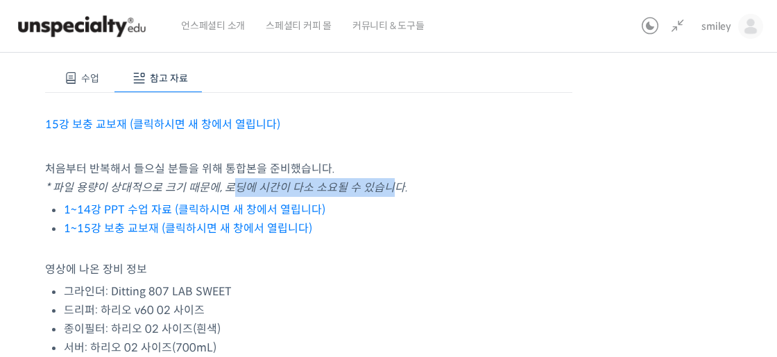
drag, startPoint x: 235, startPoint y: 185, endPoint x: 381, endPoint y: 183, distance: 146.5
click at [381, 183] on em "* 파일 용량이 상대적으로 크기 때문에, 로딩에 시간이 다소 소요될 수 있습니다." at bounding box center [226, 187] width 363 height 15
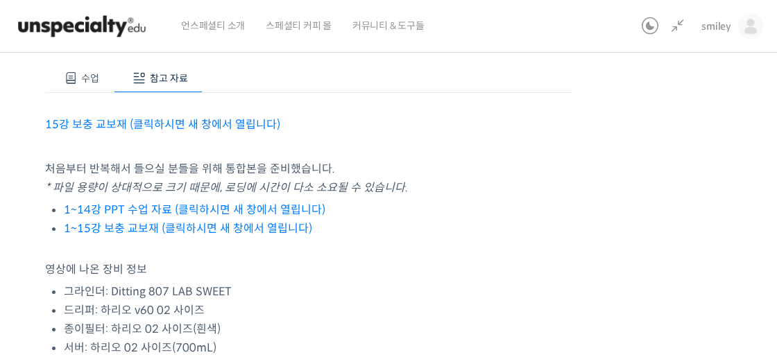
click at [121, 124] on link "15강 보충 교보재 (클릭하시면 새 창에서 열립니다)" at bounding box center [162, 124] width 235 height 15
click at [428, 230] on li "1~15강 보충 교보재 (클릭하시면 새 창에서 열립니다)" at bounding box center [318, 228] width 509 height 19
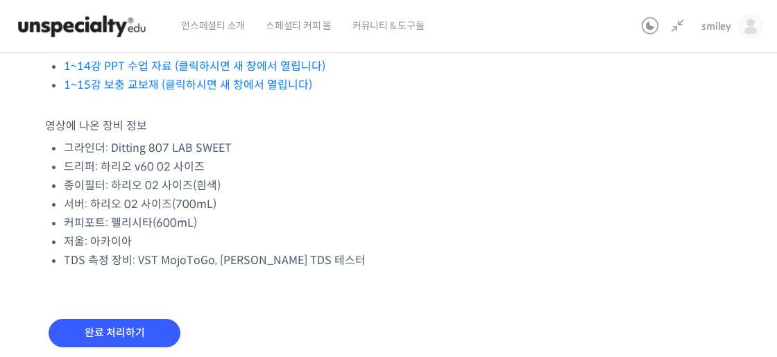
scroll to position [335, 0]
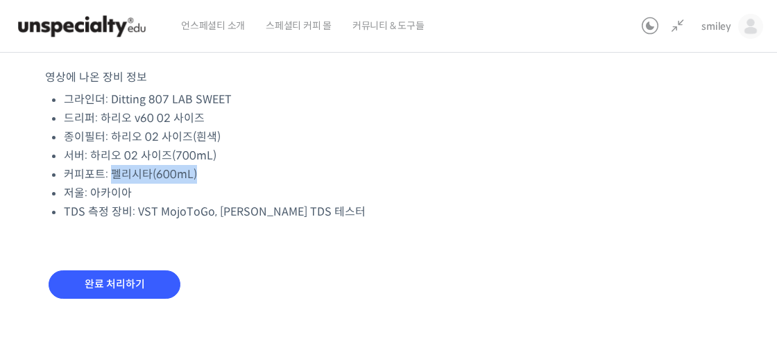
drag, startPoint x: 110, startPoint y: 176, endPoint x: 214, endPoint y: 180, distance: 104.9
click at [217, 180] on li "커피포트: 펠리시타(600mL)" at bounding box center [318, 174] width 509 height 19
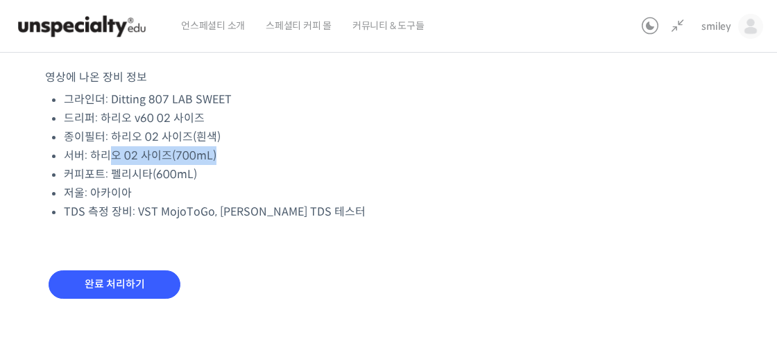
drag, startPoint x: 149, startPoint y: 155, endPoint x: 226, endPoint y: 157, distance: 76.4
click at [226, 157] on li "서버: 하리오 02 사이즈(700mL)" at bounding box center [318, 155] width 509 height 19
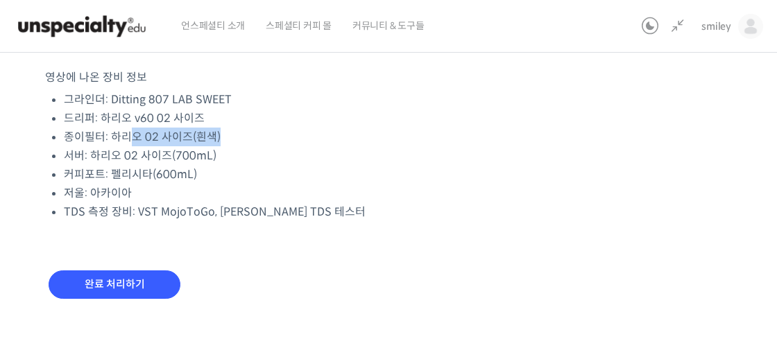
drag, startPoint x: 132, startPoint y: 135, endPoint x: 234, endPoint y: 138, distance: 102.1
click at [234, 138] on li "종이필터: 하리오 02 사이즈(흰색)" at bounding box center [318, 137] width 509 height 19
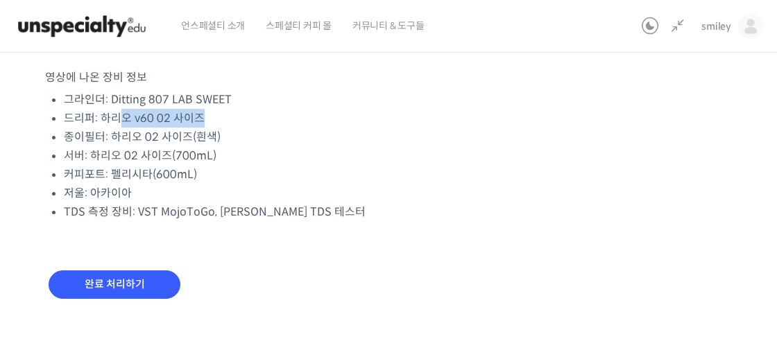
drag, startPoint x: 122, startPoint y: 118, endPoint x: 220, endPoint y: 119, distance: 97.9
click at [220, 119] on li "드리퍼: 하리오 v60 02 사이즈" at bounding box center [318, 118] width 509 height 19
click at [249, 165] on li "커피포트: 펠리시타(600mL)" at bounding box center [318, 174] width 509 height 19
click at [250, 153] on li "서버: 하리오 02 사이즈(700mL)" at bounding box center [318, 155] width 509 height 19
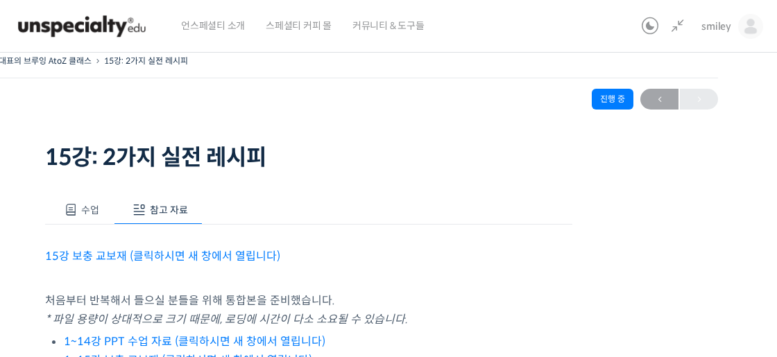
scroll to position [0, 0]
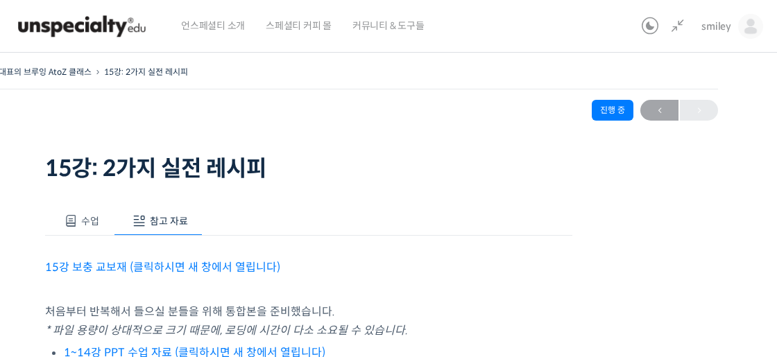
click at [88, 215] on span "수업" at bounding box center [90, 221] width 18 height 12
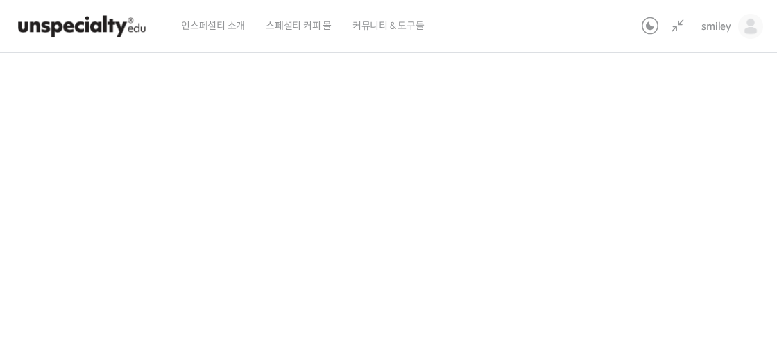
scroll to position [211, 0]
click at [647, 237] on div "기초부터 정확히, 브루잉 국가대표의 브루잉 AtoZ 클래스 15강: 2가지 실전 레시피 진행 중 수업 19 / 23 진행 중 ← 이전 15강:…" at bounding box center [309, 171] width 868 height 641
click at [634, 226] on div "기초부터 정확히, 브루잉 국가대표의 브루잉 AtoZ 클래스 15강: 2가지 실전 레시피 진행 중 수업 19 / 23 진행 중 ← 이전 15강:…" at bounding box center [309, 171] width 868 height 641
click at [675, 219] on div "기초부터 정확히, 브루잉 국가대표의 브루잉 AtoZ 클래스 15강: 2가지 실전 레시피 진행 중 수업 19 / 23 진행 중 ← 이전 15강:…" at bounding box center [309, 171] width 868 height 641
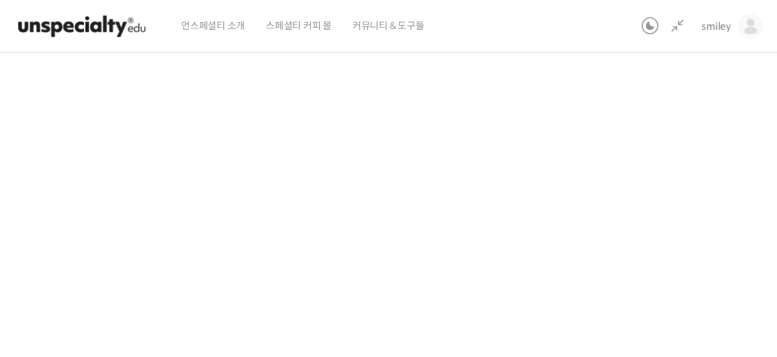
click at [682, 216] on div "기초부터 정확히, 브루잉 국가대표의 브루잉 AtoZ 클래스 15강: 2가지 실전 레시피 진행 중 수업 19 / 23 진행 중 ← 이전 15강:…" at bounding box center [309, 171] width 868 height 641
click at [681, 215] on div "기초부터 정확히, 브루잉 국가대표의 브루잉 AtoZ 클래스 15강: 2가지 실전 레시피 진행 중 수업 19 / 23 진행 중 ← 이전 15강:…" at bounding box center [309, 171] width 868 height 641
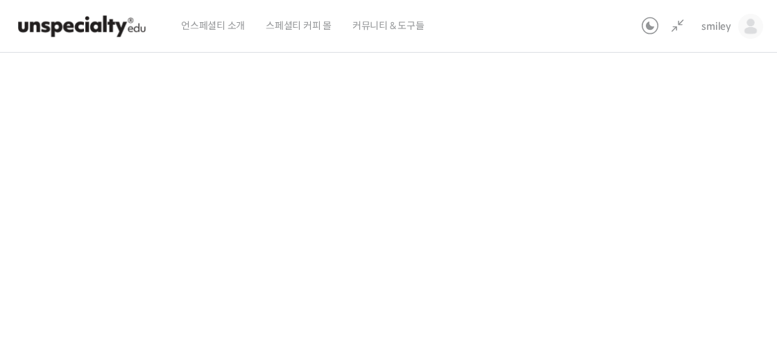
click at [681, 215] on div "기초부터 정확히, 브루잉 국가대표의 브루잉 AtoZ 클래스 15강: 2가지 실전 레시피 진행 중 수업 19 / 23 진행 중 ← 이전 15강:…" at bounding box center [309, 171] width 868 height 641
drag, startPoint x: 629, startPoint y: 225, endPoint x: 625, endPoint y: 234, distance: 9.9
click at [629, 225] on div "기초부터 정확히, 브루잉 국가대표의 브루잉 AtoZ 클래스 15강: 2가지 실전 레시피 진행 중 수업 19 / 23 진행 중 ← 이전 15강:…" at bounding box center [309, 171] width 868 height 641
click at [697, 255] on div "기초부터 정확히, 브루잉 국가대표의 브루잉 AtoZ 클래스 15강: 2가지 실전 레시피 진행 중 수업 19 / 23 진행 중 ← 이전 15강:…" at bounding box center [309, 171] width 868 height 641
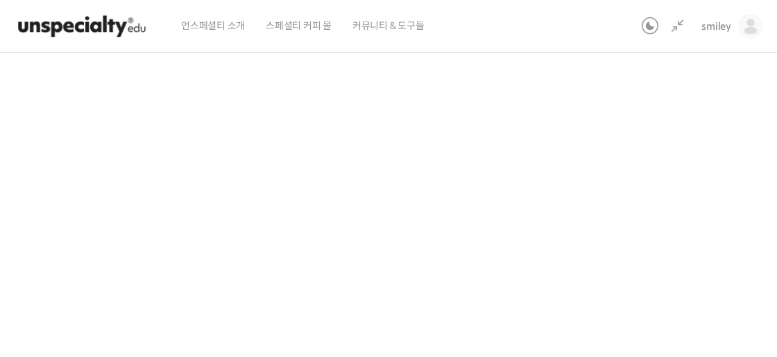
click at [629, 230] on div "기초부터 정확히, 브루잉 국가대표의 브루잉 AtoZ 클래스 15강: 2가지 실전 레시피 진행 중 수업 19 / 23 진행 중 ← 이전 15강:…" at bounding box center [309, 171] width 868 height 641
click at [675, 204] on div "기초부터 정확히, 브루잉 국가대표의 브루잉 AtoZ 클래스 15강: 2가지 실전 레시피 진행 중 수업 19 / 23 진행 중 ← 이전 15강:…" at bounding box center [309, 171] width 868 height 641
click at [674, 204] on div "기초부터 정확히, 브루잉 국가대표의 브루잉 AtoZ 클래스 15강: 2가지 실전 레시피 진행 중 수업 19 / 23 진행 중 ← 이전 15강:…" at bounding box center [309, 171] width 868 height 641
click at [658, 220] on div "기초부터 정확히, 브루잉 국가대표의 브루잉 AtoZ 클래스 15강: 2가지 실전 레시피 진행 중 수업 19 / 23 진행 중 ← 이전 15강:…" at bounding box center [309, 171] width 868 height 641
click at [681, 167] on div "기초부터 정확히, 브루잉 국가대표의 브루잉 AtoZ 클래스 15강: 2가지 실전 레시피 진행 중 수업 19 / 23 진행 중 ← 이전 15강:…" at bounding box center [309, 171] width 868 height 641
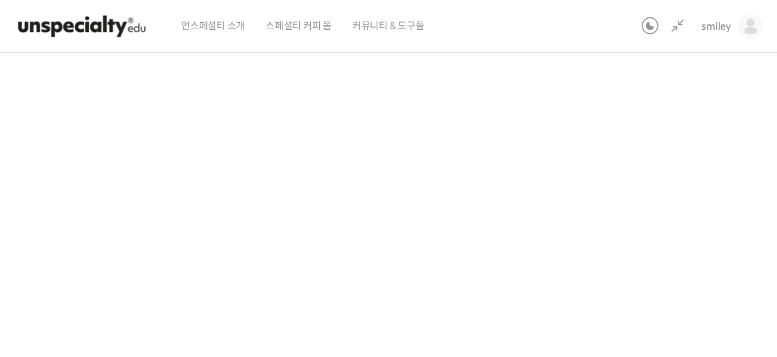
click at [687, 205] on div "기초부터 정확히, 브루잉 국가대표의 브루잉 AtoZ 클래스 15강: 2가지 실전 레시피 진행 중 수업 19 / 23 진행 중 ← 이전 15강:…" at bounding box center [309, 171] width 868 height 641
drag, startPoint x: 686, startPoint y: 198, endPoint x: 630, endPoint y: 169, distance: 63.3
click at [686, 199] on div "기초부터 정확히, 브루잉 국가대표의 브루잉 AtoZ 클래스 15강: 2가지 실전 레시피 진행 중 수업 19 / 23 진행 중 ← 이전 15강:…" at bounding box center [309, 171] width 868 height 641
click at [693, 200] on div "기초부터 정확히, 브루잉 국가대표의 브루잉 AtoZ 클래스 15강: 2가지 실전 레시피 진행 중 수업 19 / 23 진행 중 ← 이전 15강:…" at bounding box center [309, 171] width 868 height 641
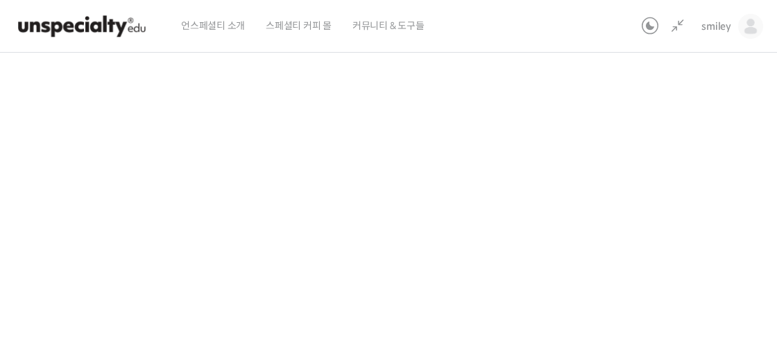
click at [688, 208] on div "기초부터 정확히, 브루잉 국가대표의 브루잉 AtoZ 클래스 15강: 2가지 실전 레시피 진행 중 수업 19 / 23 진행 중 ← 이전 15강:…" at bounding box center [309, 171] width 868 height 641
click at [680, 217] on div "기초부터 정확히, 브루잉 국가대표의 브루잉 AtoZ 클래스 15강: 2가지 실전 레시피 진행 중 수업 19 / 23 진행 중 ← 이전 15강:…" at bounding box center [309, 171] width 868 height 641
click at [657, 230] on div "기초부터 정확히, 브루잉 국가대표의 브루잉 AtoZ 클래스 15강: 2가지 실전 레시피 진행 중 수업 19 / 23 진행 중 ← 이전 15강:…" at bounding box center [309, 171] width 868 height 641
click at [751, 231] on div "기초부터 정확히, 브루잉 국가대표의 브루잉 AtoZ 클래스 15강: 2가지 실전 레시피 진행 중 수업 19 / 23 진행 중 ← 이전 15강:…" at bounding box center [308, 176] width 951 height 690
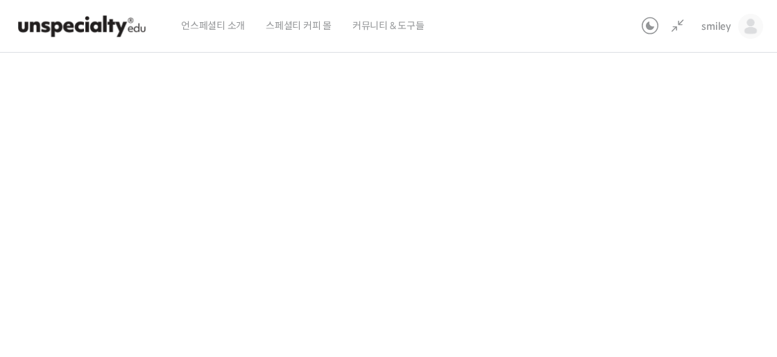
click at [717, 175] on div "기초부터 정확히, 브루잉 국가대표의 브루잉 AtoZ 클래스 15강: 2가지 실전 레시피 진행 중 수업 19 / 23 진행 중 ← 이전 15강:…" at bounding box center [309, 171] width 868 height 641
click at [716, 176] on div "기초부터 정확히, 브루잉 국가대표의 브루잉 AtoZ 클래스 15강: 2가지 실전 레시피 진행 중 수업 19 / 23 진행 중 ← 이전 15강:…" at bounding box center [309, 171] width 868 height 641
click at [655, 278] on div "기초부터 정확히, 브루잉 국가대표의 브루잉 AtoZ 클래스 15강: 2가지 실전 레시피 진행 중 수업 19 / 23 진행 중 ← 이전 15강:…" at bounding box center [309, 171] width 868 height 641
click at [660, 249] on div "기초부터 정확히, 브루잉 국가대표의 브루잉 AtoZ 클래스 15강: 2가지 실전 레시피 진행 중 수업 19 / 23 진행 중 ← 이전 15강:…" at bounding box center [309, 171] width 868 height 641
click at [713, 204] on div "기초부터 정확히, 브루잉 국가대표의 브루잉 AtoZ 클래스 15강: 2가지 실전 레시피 진행 중 수업 19 / 23 진행 중 ← 이전 15강:…" at bounding box center [309, 171] width 868 height 641
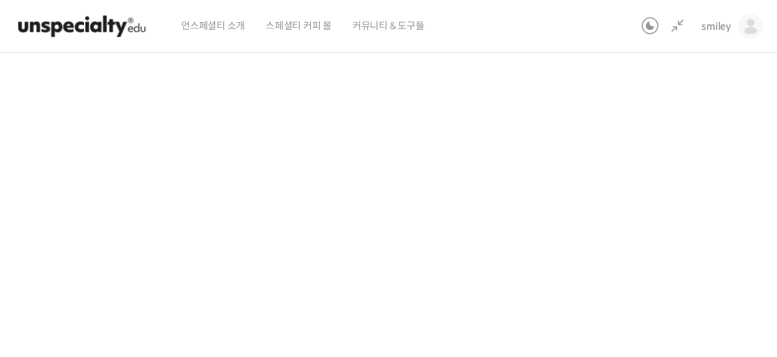
click at [713, 204] on div "기초부터 정확히, 브루잉 국가대표의 브루잉 AtoZ 클래스 15강: 2가지 실전 레시피 진행 중 수업 19 / 23 진행 중 ← 이전 15강:…" at bounding box center [309, 171] width 868 height 641
click at [639, 228] on div "기초부터 정확히, 브루잉 국가대표의 브루잉 AtoZ 클래스 15강: 2가지 실전 레시피 진행 중 수업 19 / 23 진행 중 ← 이전 15강:…" at bounding box center [309, 171] width 868 height 641
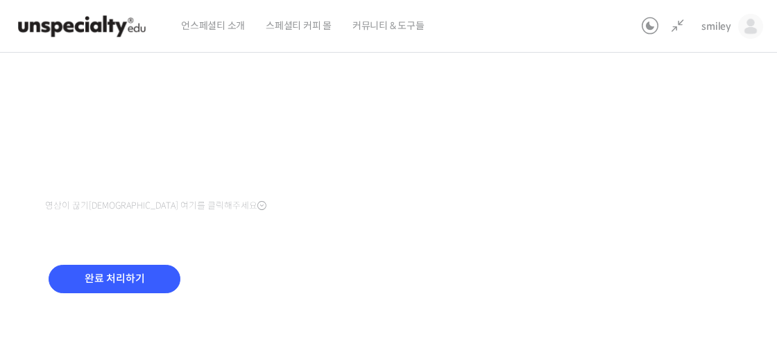
click at [637, 227] on div "기초부터 정확히, 브루잉 국가대표의 브루잉 AtoZ 클래스 15강: 2가지 실전 레시피 진행 중 수업 19 / 23 진행 중 ← 이전 15강:…" at bounding box center [309, 10] width 868 height 641
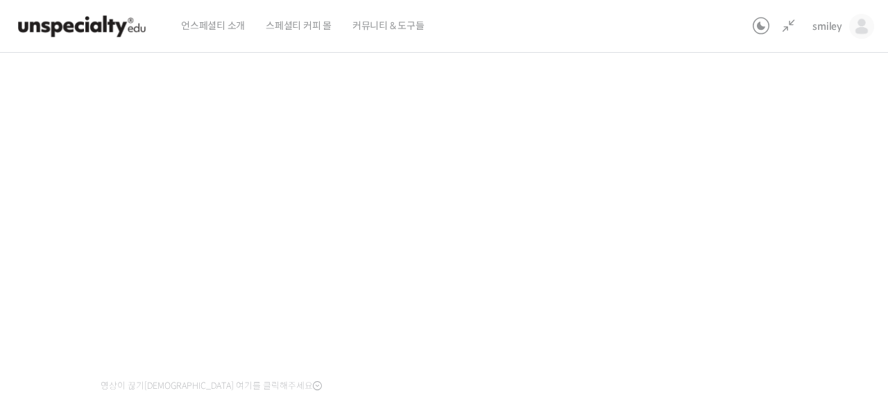
scroll to position [192, 0]
click at [707, 263] on div "기초부터 정확히, 브루잉 국가대표의 브루잉 AtoZ 클래스 15강: 2가지 실전 레시피 진행 중 수업 19 / 23 진행 중 ← 이전 15강:…" at bounding box center [364, 190] width 923 height 641
click at [757, 257] on div "기초부터 정확히, 브루잉 국가대표의 브루잉 AtoZ 클래스 15강: 2가지 실전 레시피 진행 중 수업 19 / 23 진행 중 ← 이전 15강:…" at bounding box center [364, 196] width 923 height 641
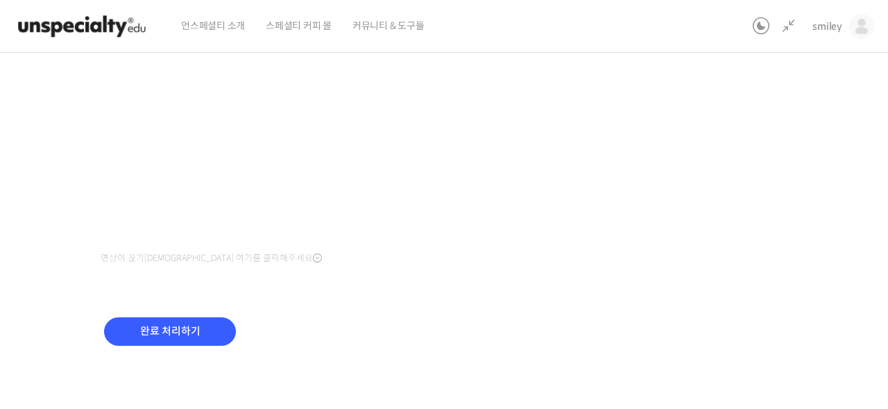
click at [757, 257] on div "기초부터 정확히, 브루잉 국가대표의 브루잉 AtoZ 클래스 15강: 2가지 실전 레시피 진행 중 수업 19 / 23 진행 중 ← 이전 15강:…" at bounding box center [364, 62] width 923 height 641
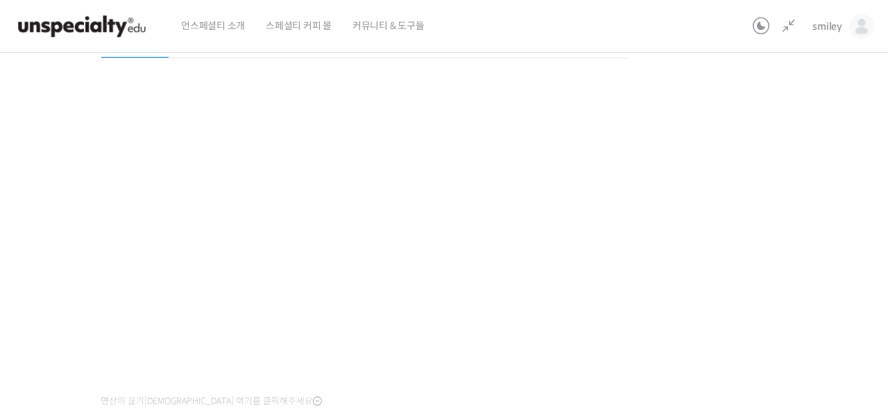
scroll to position [176, 0]
click at [767, 301] on div "기초부터 정확히, 브루잉 국가대표의 브루잉 AtoZ 클래스 15강: 2가지 실전 레시피 진행 중 수업 19 / 23 진행 중 ← 이전 15강:…" at bounding box center [364, 206] width 923 height 641
click at [759, 232] on div "기초부터 정확히, 브루잉 국가대표의 브루잉 AtoZ 클래스 15강: 2가지 실전 레시피 진행 중 수업 19 / 23 진행 중 ← 이전 15강:…" at bounding box center [364, 206] width 923 height 641
click at [741, 245] on div "기초부터 정확히, 브루잉 국가대표의 브루잉 AtoZ 클래스 15강: 2가지 실전 레시피 진행 중 수업 19 / 23 진행 중 ← 이전 15강:…" at bounding box center [364, 206] width 923 height 641
click at [736, 255] on div "기초부터 정확히, 브루잉 국가대표의 브루잉 AtoZ 클래스 15강: 2가지 실전 레시피 진행 중 수업 19 / 23 진행 중 ← 이전 15강:…" at bounding box center [364, 206] width 923 height 641
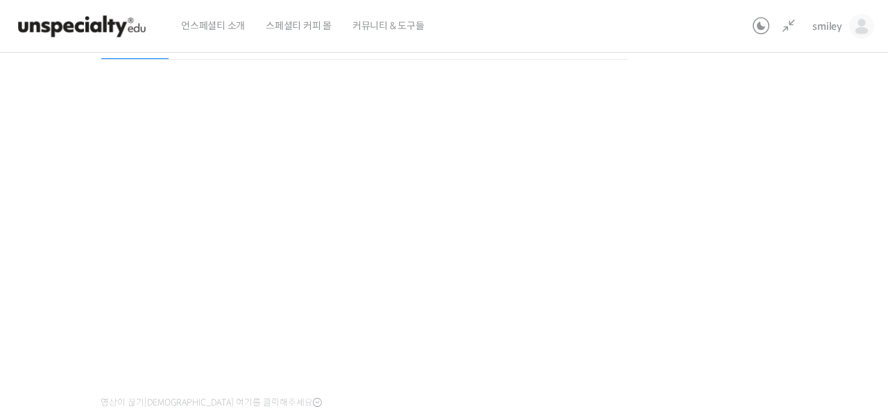
click at [732, 255] on div "기초부터 정확히, 브루잉 국가대표의 브루잉 AtoZ 클래스 15강: 2가지 실전 레시피 진행 중 수업 19 / 23 진행 중 ← 이전 15강:…" at bounding box center [364, 206] width 923 height 641
click at [774, 274] on div "기초부터 정확히, 브루잉 국가대표의 브루잉 AtoZ 클래스 15강: 2가지 실전 레시피 진행 중 수업 19 / 23 진행 중 ← 이전 15강:…" at bounding box center [364, 206] width 923 height 641
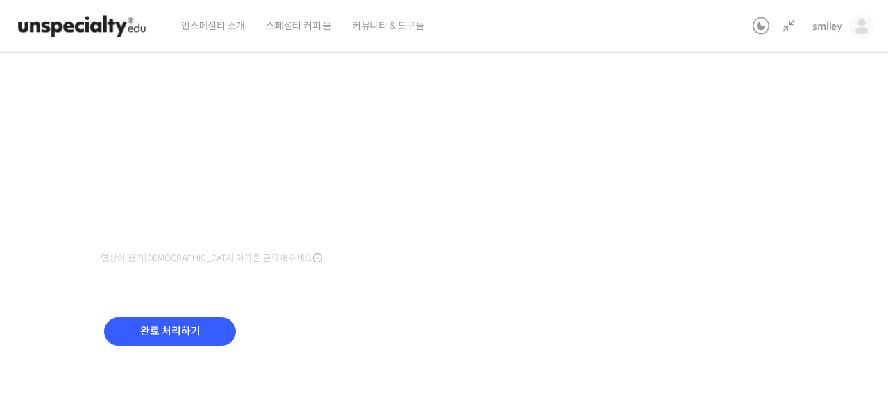
click at [774, 274] on div "기초부터 정확히, 브루잉 국가대표의 브루잉 AtoZ 클래스 15강: 2가지 실전 레시피 진행 중 수업 19 / 23 진행 중 ← 이전 15강:…" at bounding box center [364, 62] width 923 height 641
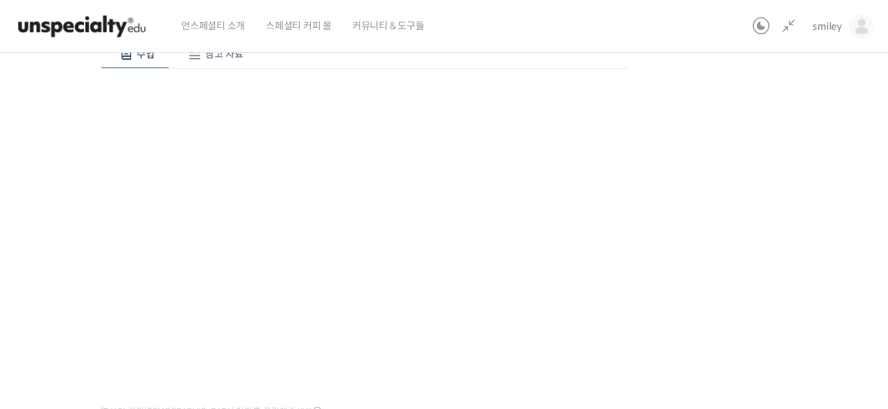
scroll to position [177, 0]
click at [716, 267] on div "기초부터 정확히, 브루잉 국가대표의 브루잉 AtoZ 클래스 15강: 2가지 실전 레시피 진행 중 수업 19 / 23 진행 중 ← 이전 15강:…" at bounding box center [364, 205] width 923 height 641
click at [751, 194] on div "기초부터 정확히, 브루잉 국가대표의 브루잉 AtoZ 클래스 15강: 2가지 실전 레시피 진행 중 수업 19 / 23 진행 중 ← 이전 15강:…" at bounding box center [364, 205] width 923 height 641
click at [777, 194] on div "기초부터 정확히, 브루잉 국가대표의 브루잉 AtoZ 클래스 15강: 2가지 실전 레시피 진행 중 수업 19 / 23 진행 중 ← 이전 15강:…" at bounding box center [364, 205] width 923 height 641
click at [777, 212] on div "기초부터 정확히, 브루잉 국가대표의 브루잉 AtoZ 클래스 15강: 2가지 실전 레시피 진행 중 수업 19 / 23 진행 중 ← 이전 15강:…" at bounding box center [364, 205] width 923 height 641
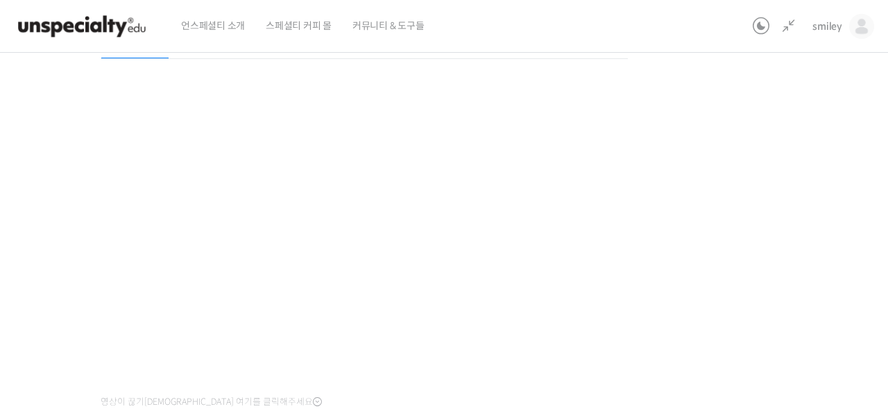
click at [777, 212] on div "기초부터 정확히, 브루잉 국가대표의 브루잉 AtoZ 클래스 15강: 2가지 실전 레시피 진행 중 수업 19 / 23 진행 중 ← 이전 15강:…" at bounding box center [364, 205] width 923 height 641
click at [777, 196] on div "기초부터 정확히, 브루잉 국가대표의 브루잉 AtoZ 클래스 15강: 2가지 실전 레시피 진행 중 수업 19 / 23 진행 중 ← 이전 15강:…" at bounding box center [364, 210] width 1062 height 690
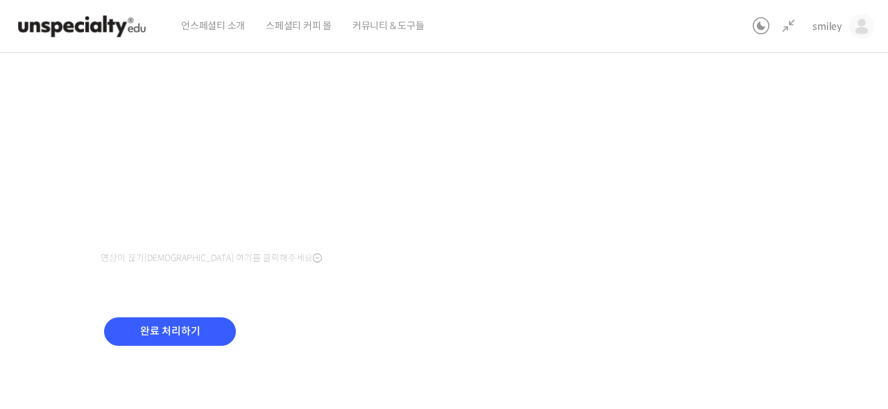
scroll to position [236, 0]
